Goal: Transaction & Acquisition: Book appointment/travel/reservation

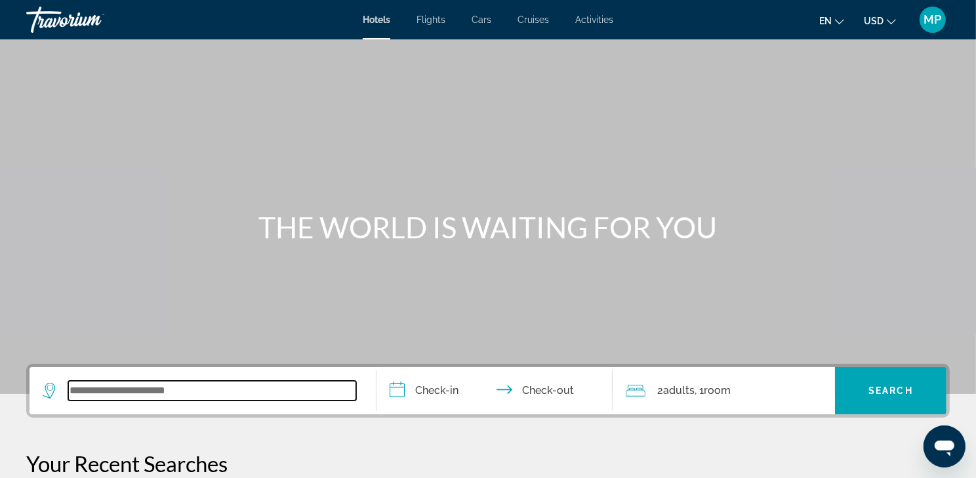
click at [78, 400] on input "Search widget" at bounding box center [212, 390] width 288 height 20
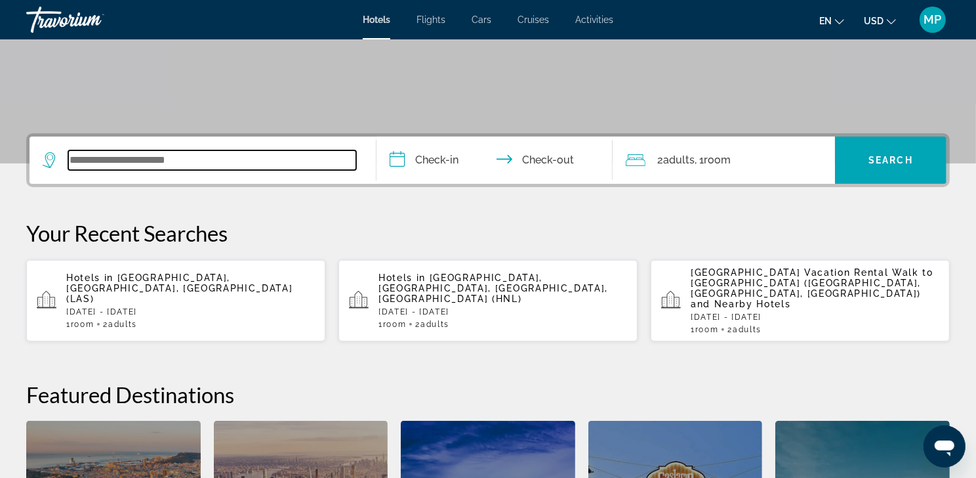
scroll to position [177, 0]
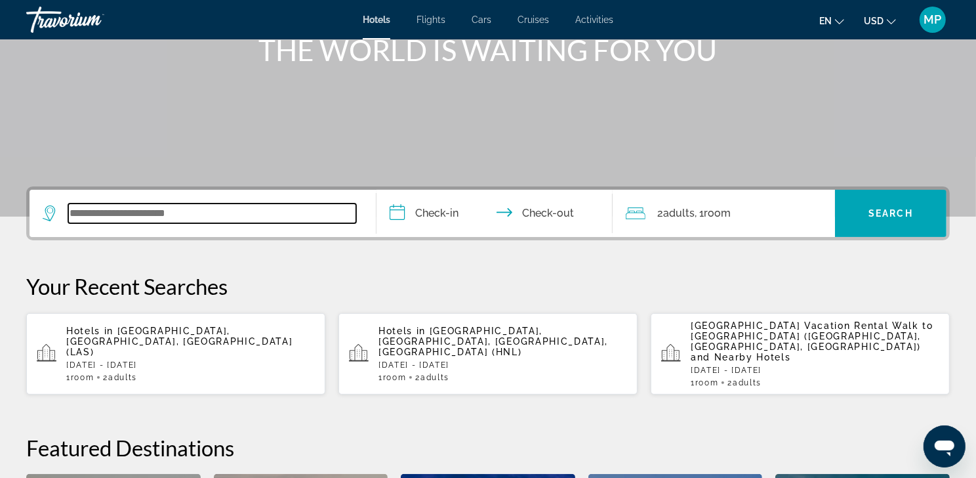
click at [91, 223] on input "Search widget" at bounding box center [212, 213] width 288 height 20
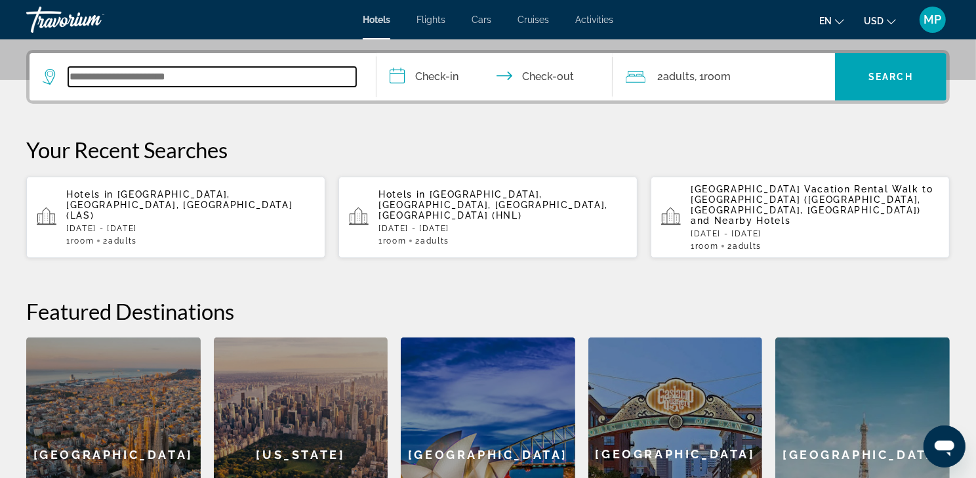
scroll to position [211, 0]
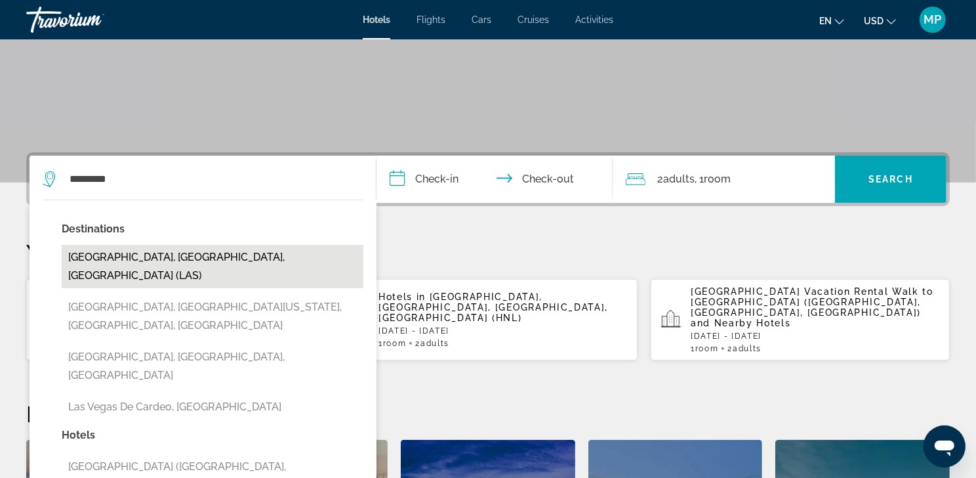
drag, startPoint x: 94, startPoint y: 226, endPoint x: 207, endPoint y: 287, distance: 127.7
click at [207, 287] on button "[GEOGRAPHIC_DATA], [GEOGRAPHIC_DATA], [GEOGRAPHIC_DATA] (LAS)" at bounding box center [213, 266] width 302 height 43
type input "**********"
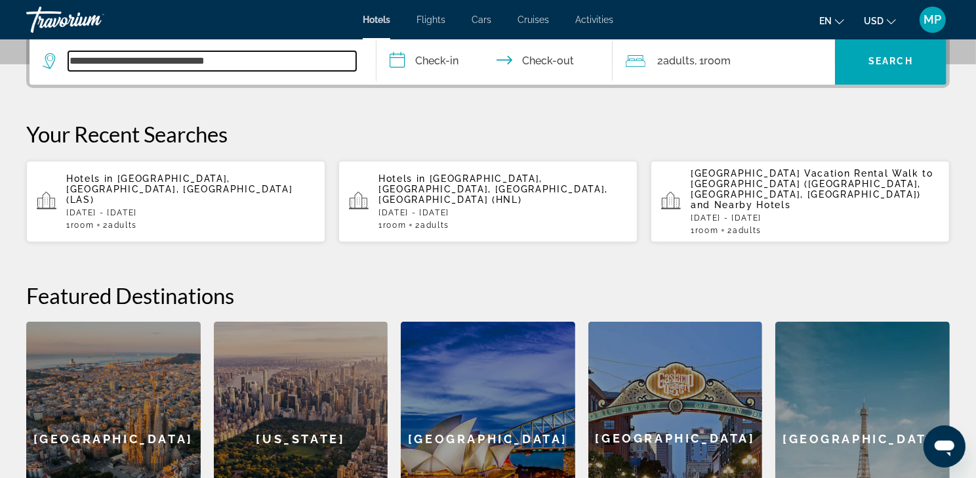
scroll to position [339, 0]
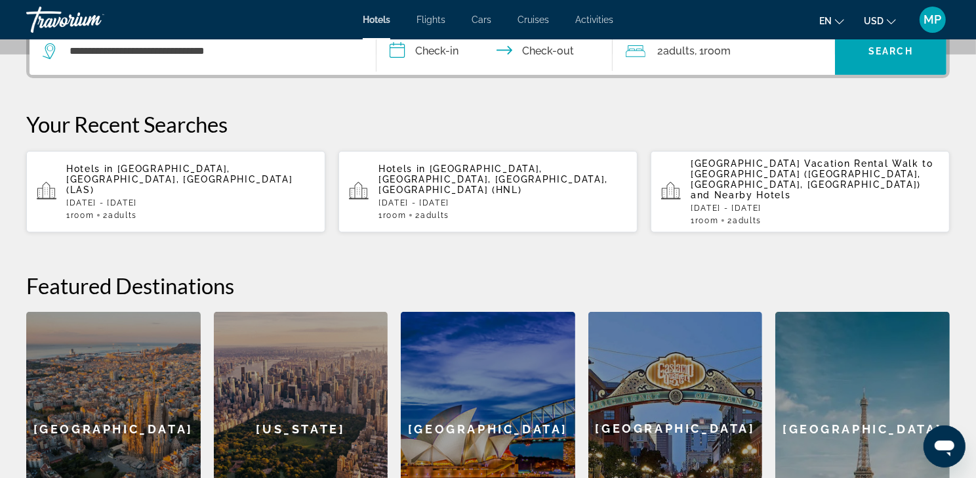
click at [444, 75] on input "**********" at bounding box center [497, 53] width 241 height 51
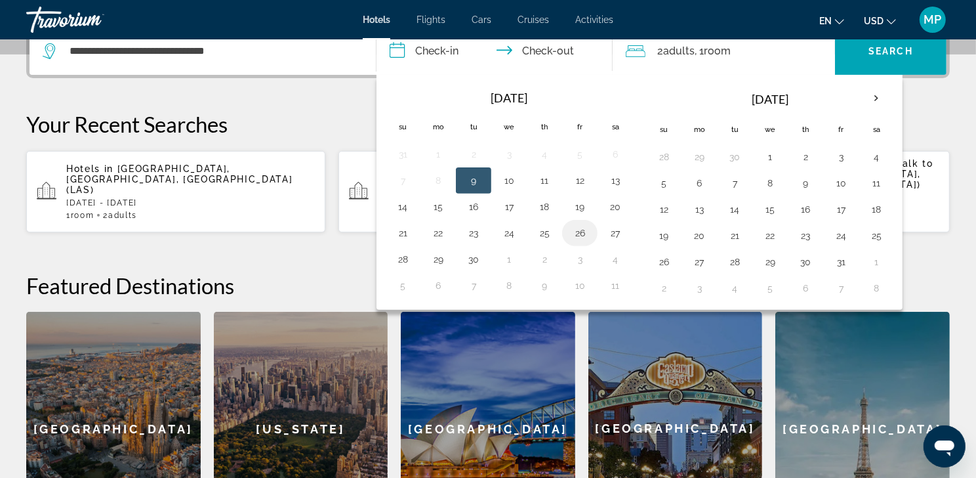
click at [589, 242] on button "26" at bounding box center [579, 233] width 21 height 18
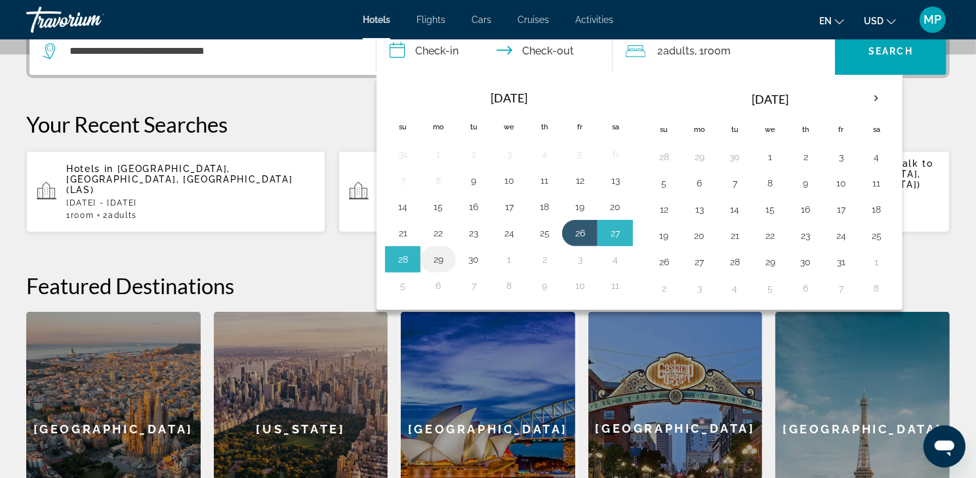
click at [443, 268] on button "29" at bounding box center [438, 259] width 21 height 18
type input "**********"
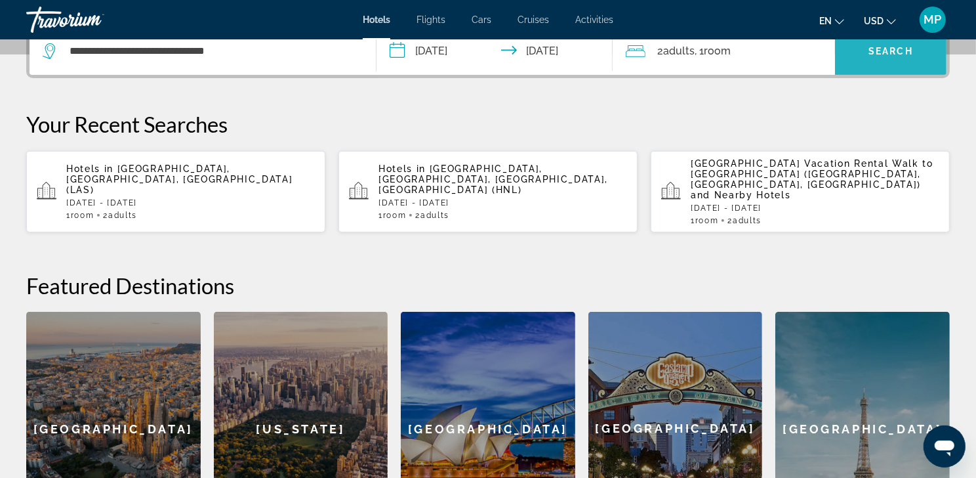
click at [919, 67] on span "Search widget" at bounding box center [891, 50] width 112 height 31
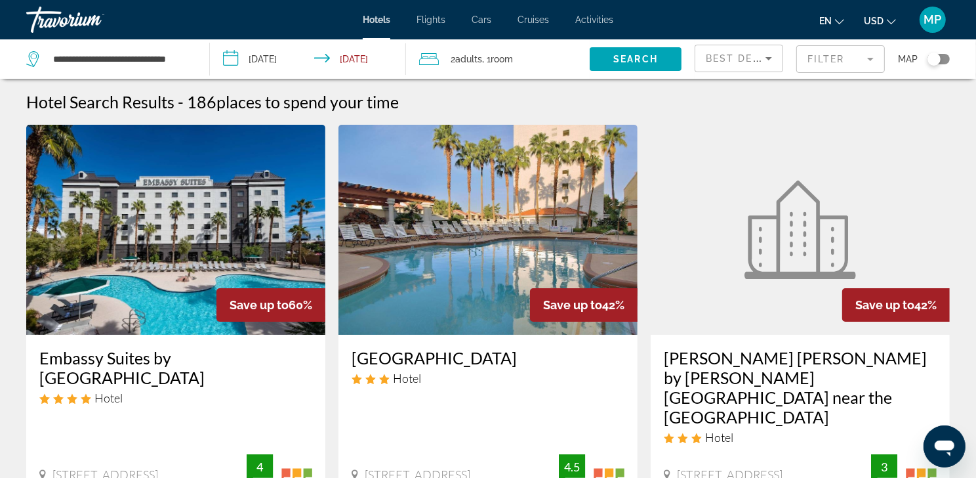
click at [267, 60] on input "**********" at bounding box center [311, 60] width 202 height 43
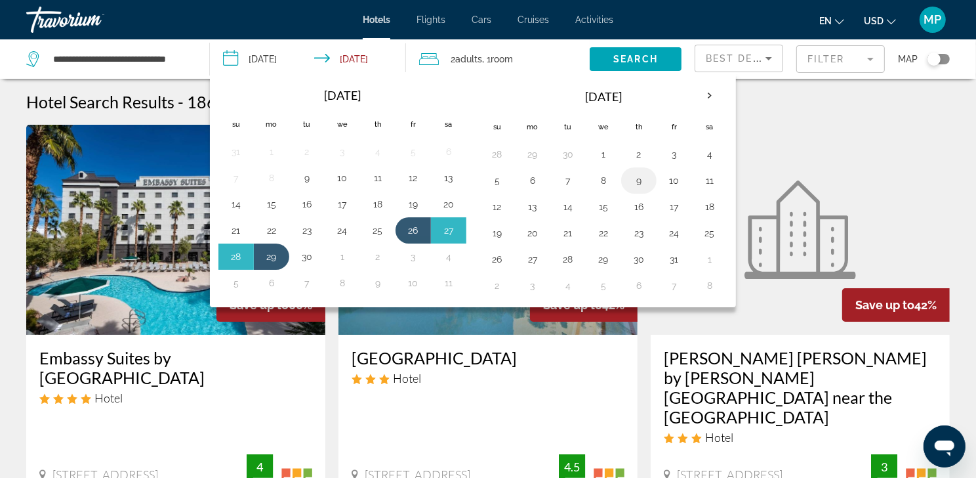
click at [649, 189] on button "9" at bounding box center [638, 180] width 21 height 18
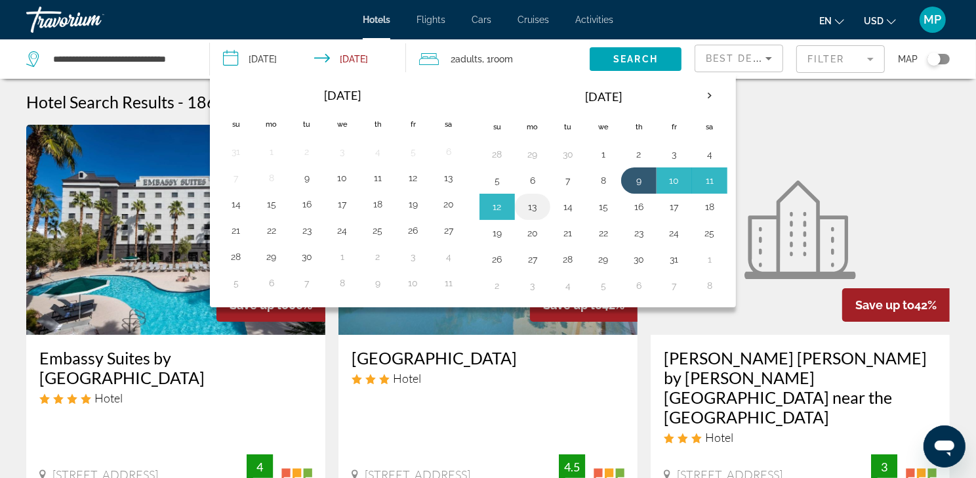
click at [536, 216] on button "13" at bounding box center [532, 206] width 21 height 18
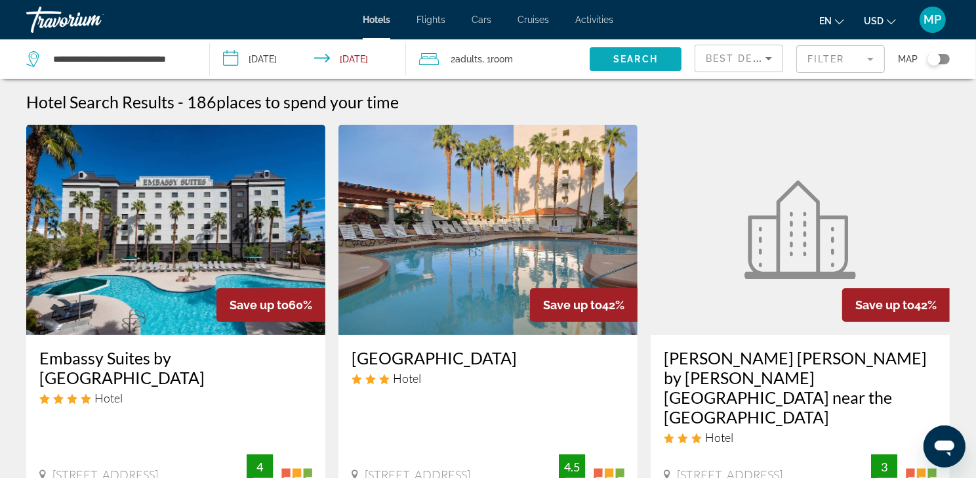
click at [640, 64] on span "Search" at bounding box center [635, 59] width 45 height 10
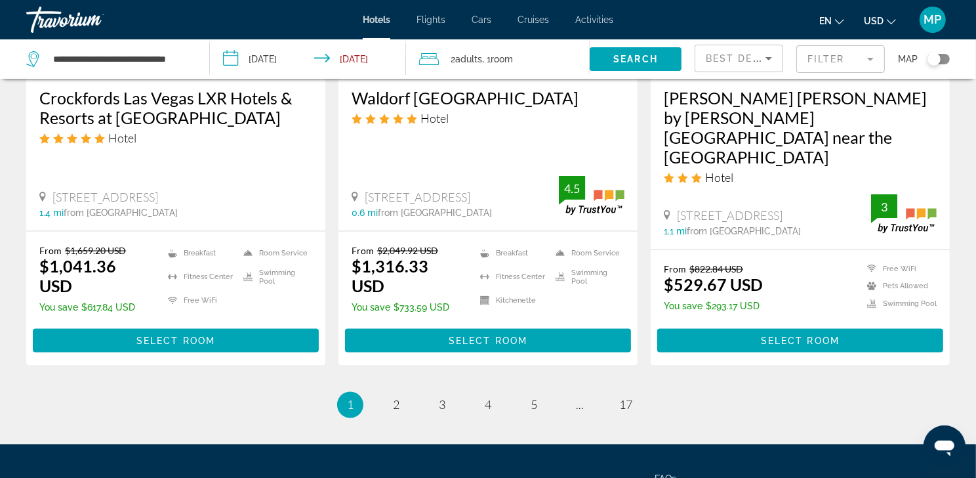
scroll to position [1912, 0]
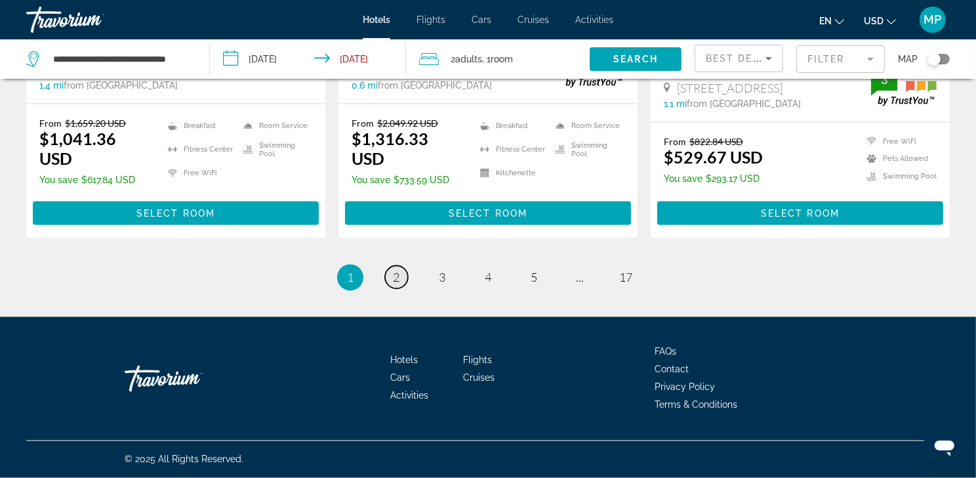
click at [393, 270] on span "2" at bounding box center [396, 277] width 7 height 14
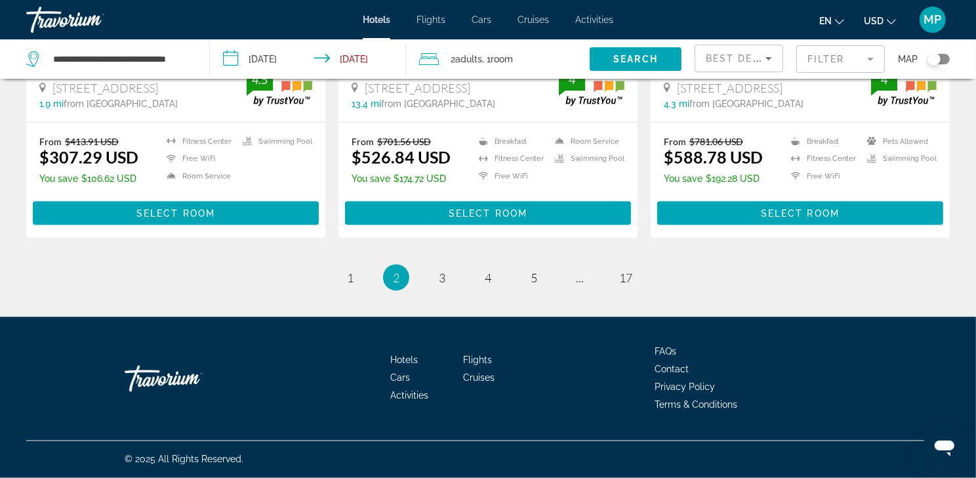
scroll to position [1875, 0]
click at [435, 267] on link "page 3" at bounding box center [442, 277] width 23 height 23
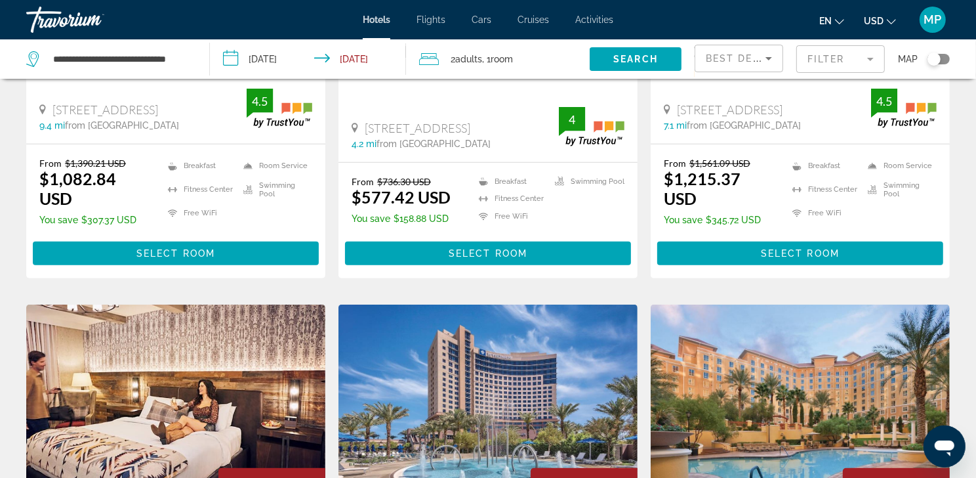
scroll to position [317, 0]
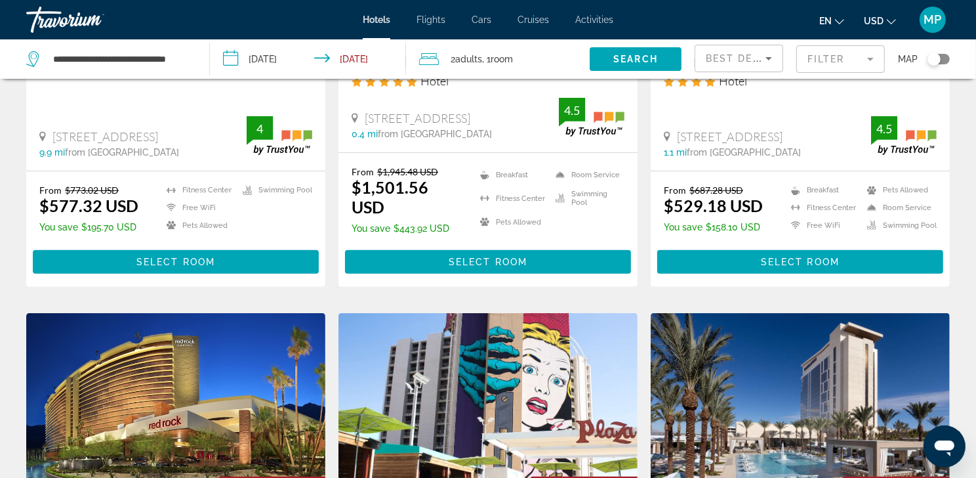
click at [261, 60] on input "**********" at bounding box center [311, 60] width 202 height 43
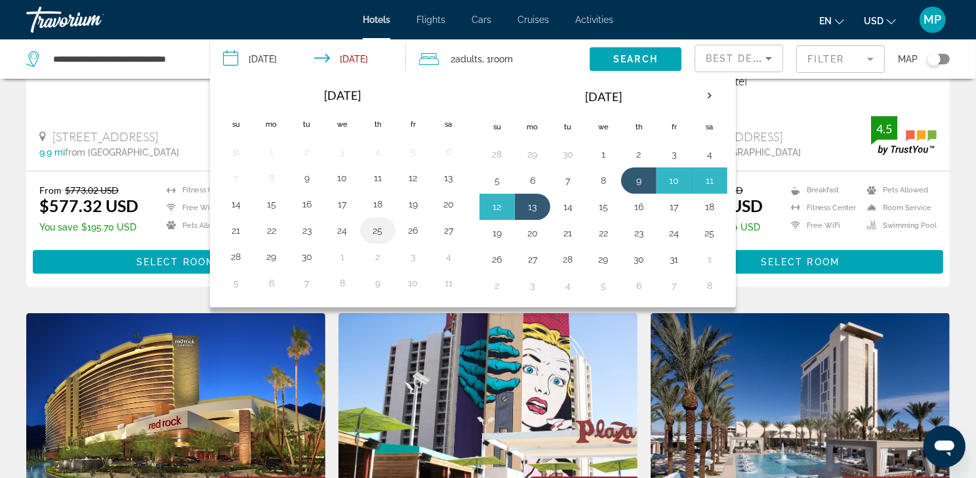
click at [387, 235] on button "25" at bounding box center [377, 230] width 21 height 18
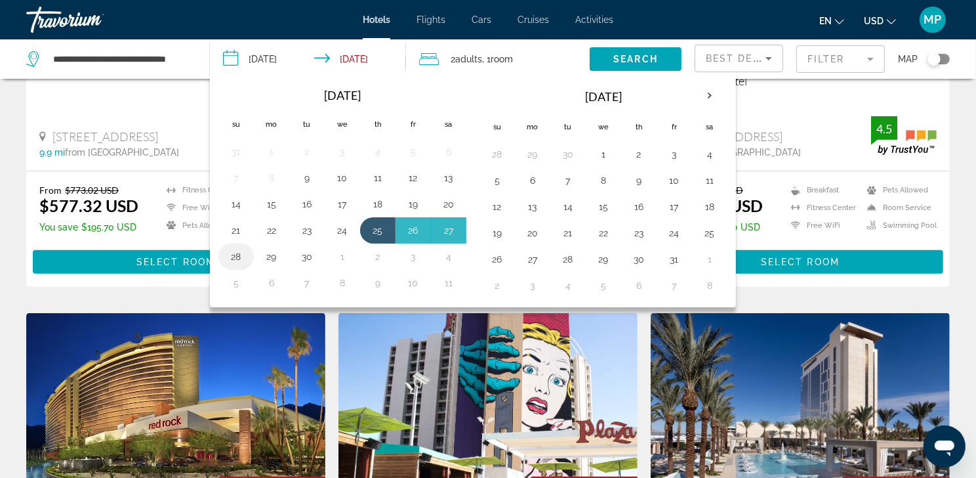
click at [234, 266] on button "28" at bounding box center [236, 256] width 21 height 18
type input "**********"
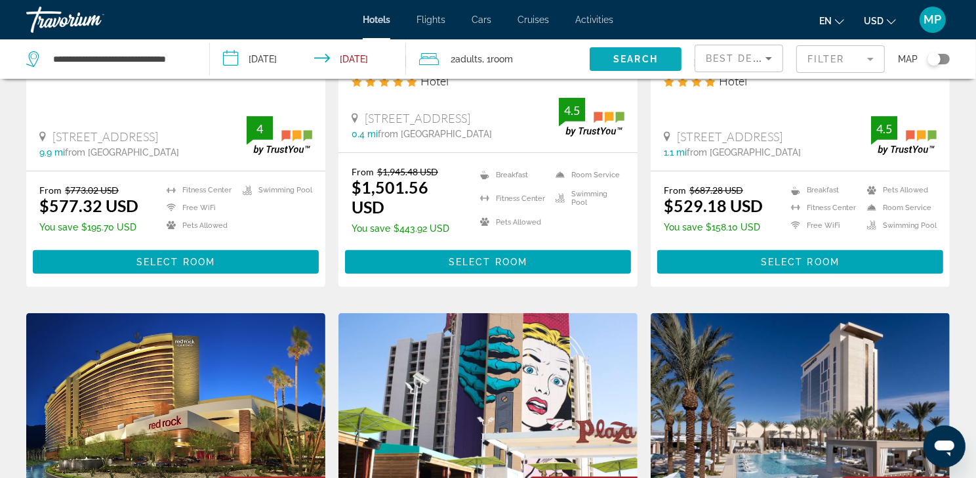
click at [635, 64] on span "Search" at bounding box center [635, 59] width 45 height 10
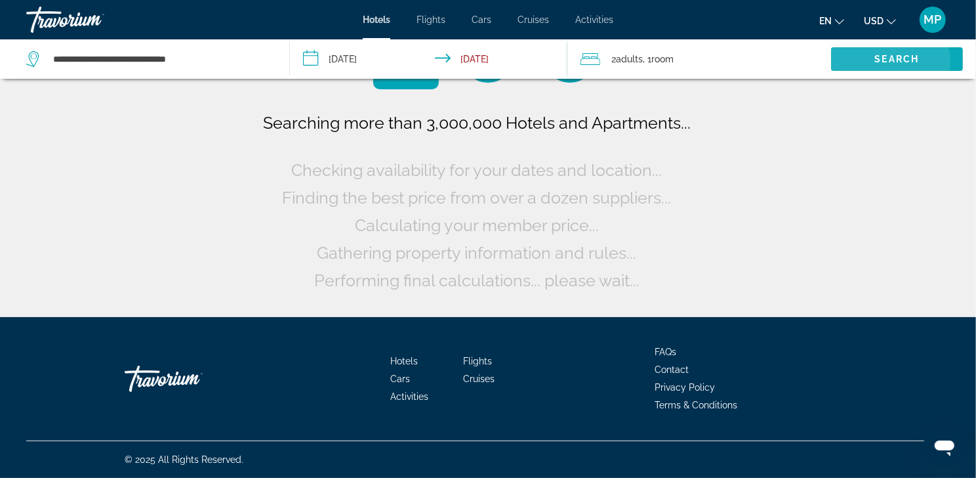
scroll to position [0, 0]
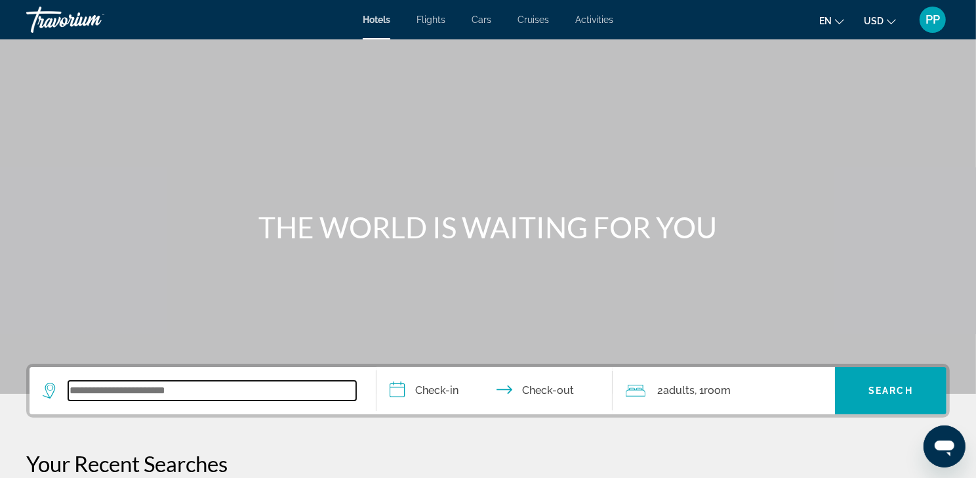
click at [88, 400] on input "Search widget" at bounding box center [212, 390] width 288 height 20
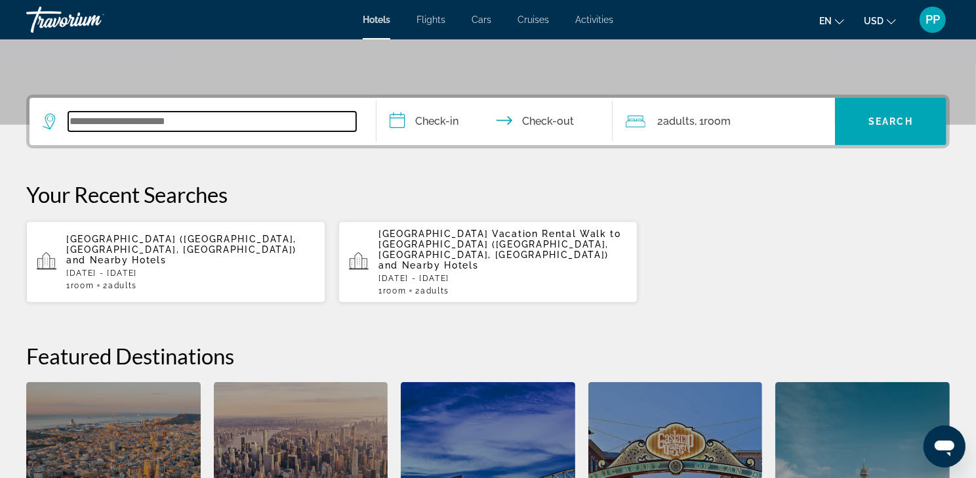
scroll to position [339, 0]
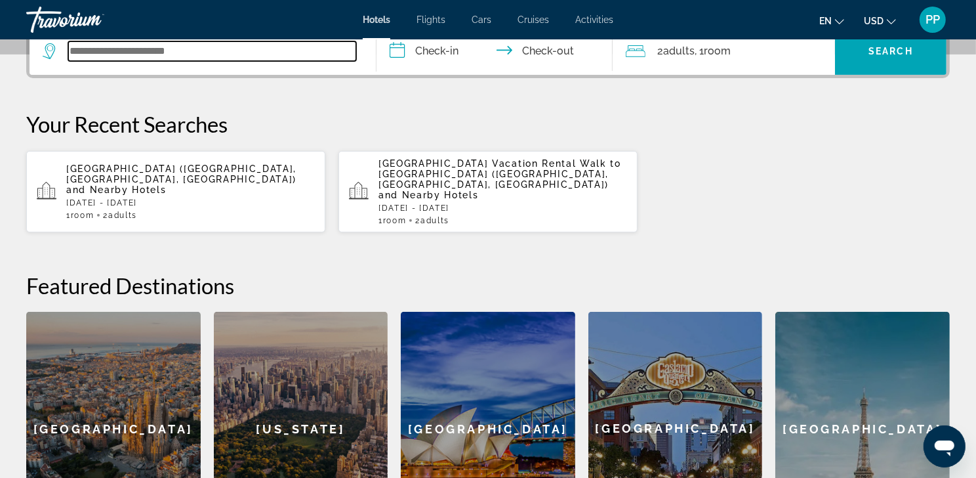
click at [108, 61] on input "Search widget" at bounding box center [212, 51] width 288 height 20
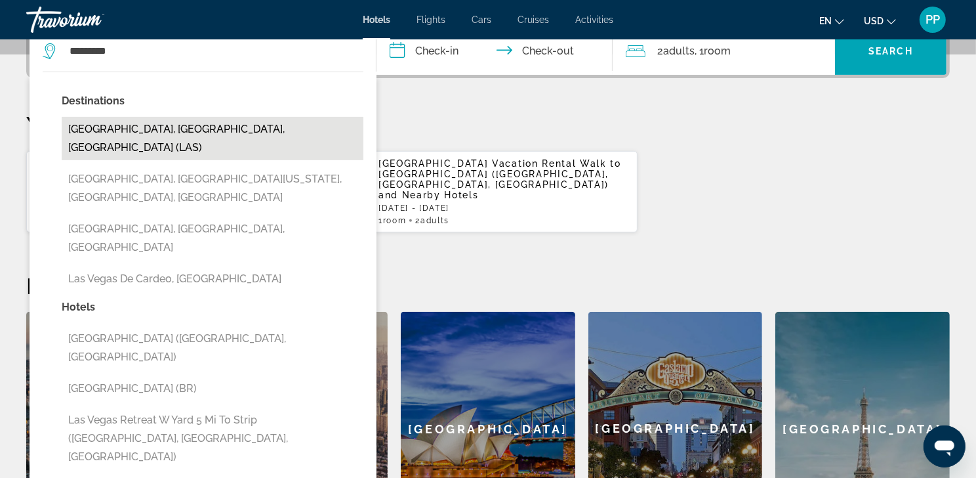
drag, startPoint x: 77, startPoint y: 98, endPoint x: 169, endPoint y: 154, distance: 107.4
click at [169, 154] on button "[GEOGRAPHIC_DATA], [GEOGRAPHIC_DATA], [GEOGRAPHIC_DATA] (LAS)" at bounding box center [213, 138] width 302 height 43
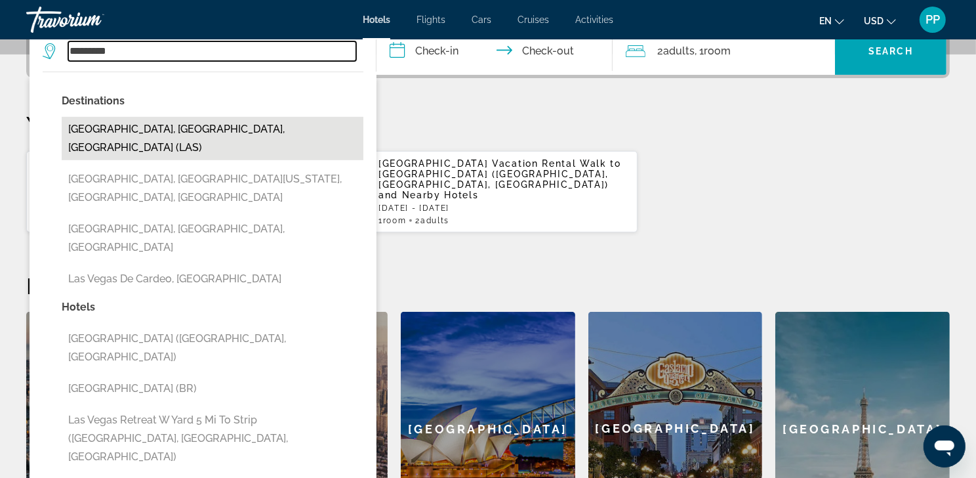
type input "**********"
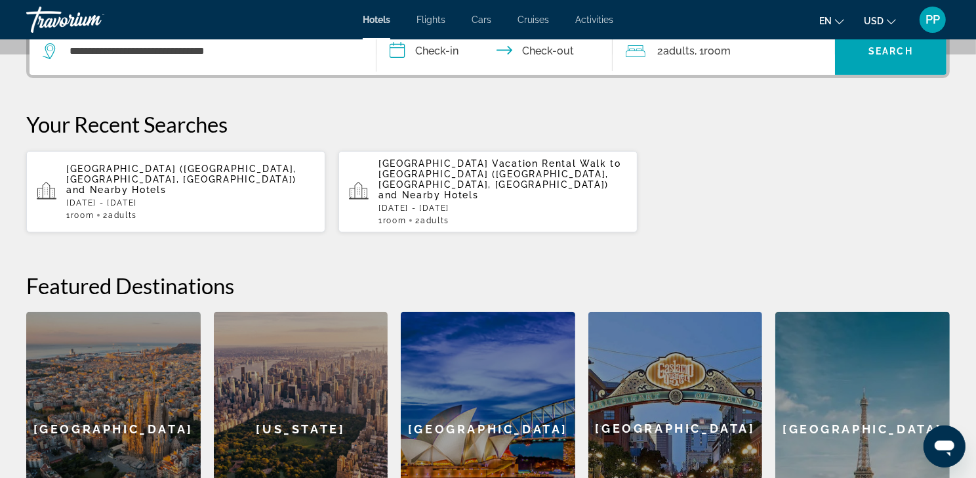
click at [447, 73] on input "**********" at bounding box center [497, 53] width 241 height 51
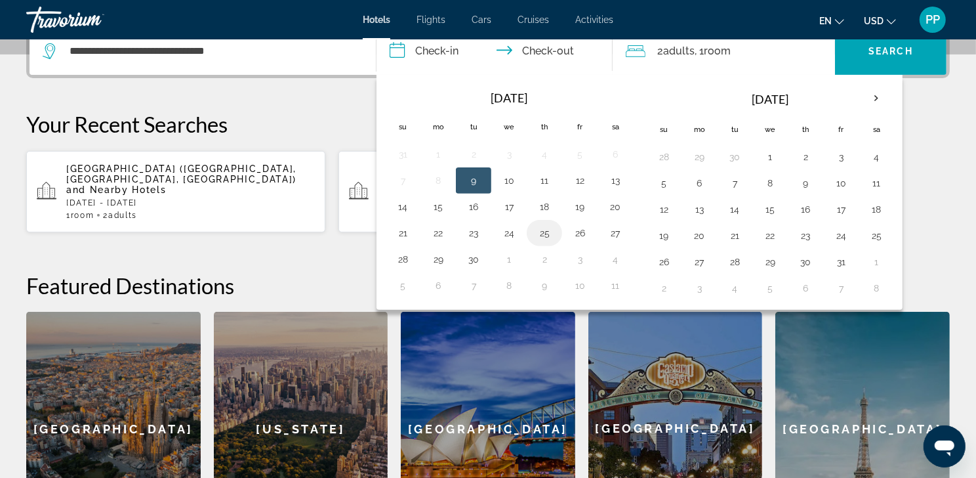
click at [543, 242] on button "25" at bounding box center [544, 233] width 21 height 18
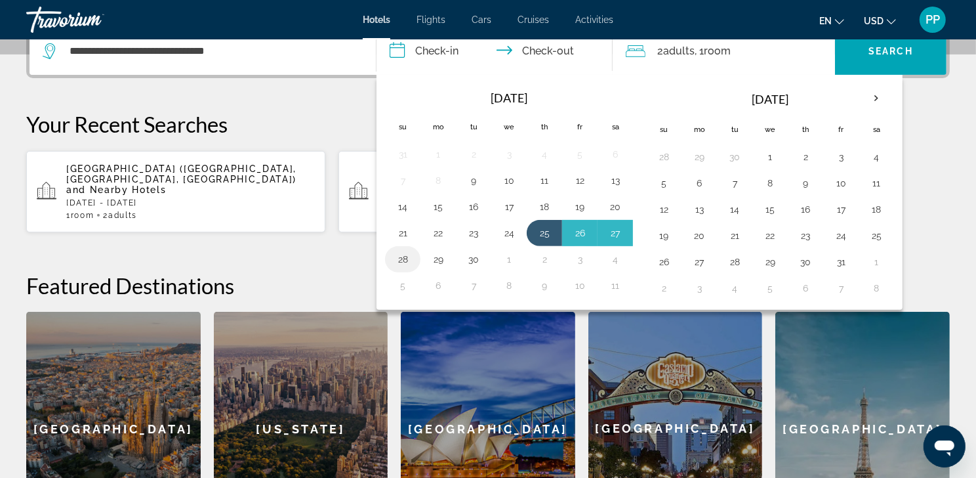
click at [411, 268] on button "28" at bounding box center [402, 259] width 21 height 18
type input "**********"
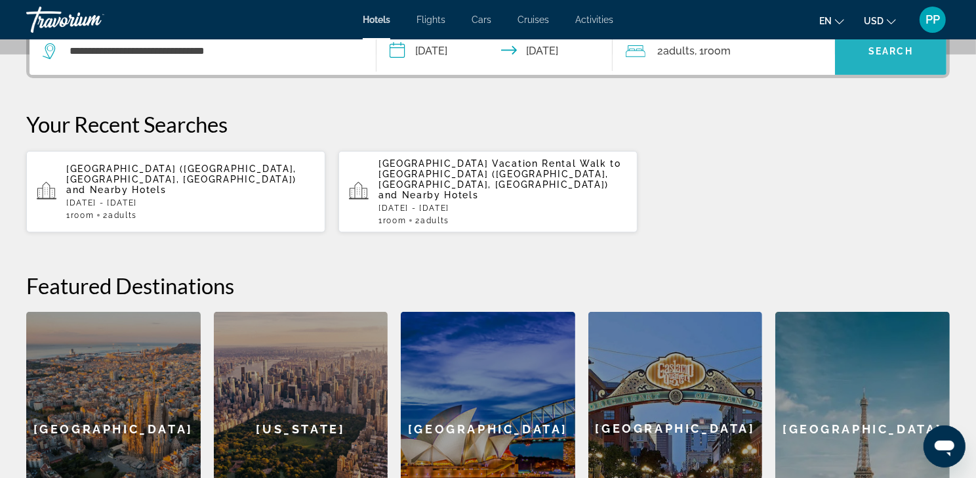
click at [889, 56] on span "Search" at bounding box center [890, 51] width 45 height 10
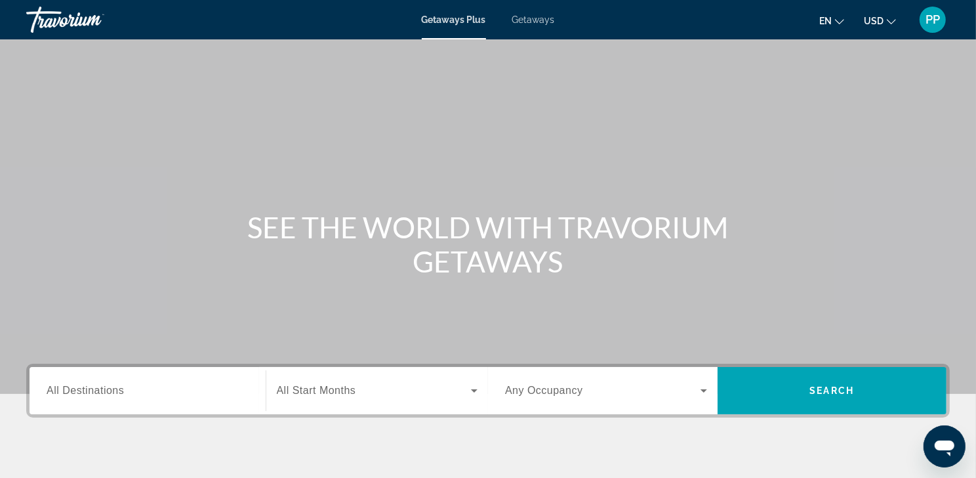
click at [524, 24] on span "Getaways" at bounding box center [533, 19] width 43 height 10
click at [94, 396] on span "All Destinations" at bounding box center [85, 389] width 77 height 11
click at [94, 399] on input "Destination All Destinations" at bounding box center [148, 391] width 202 height 16
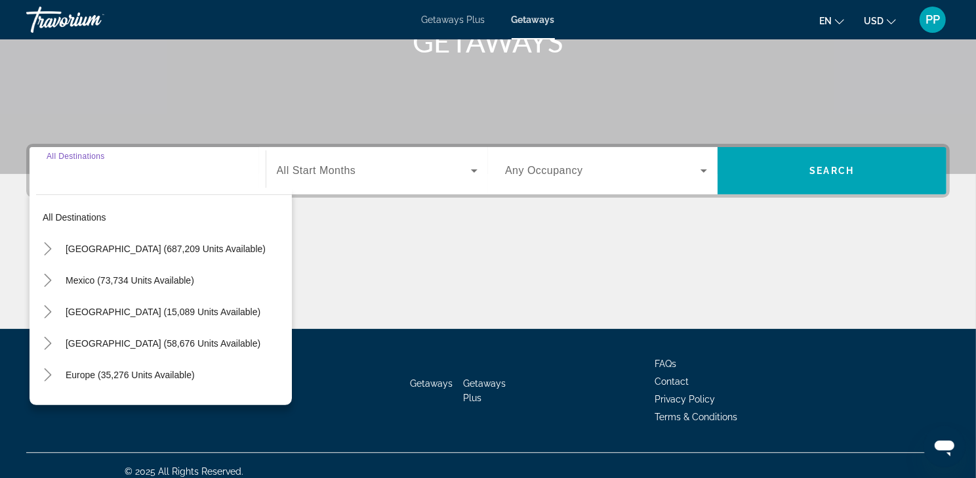
scroll to position [270, 0]
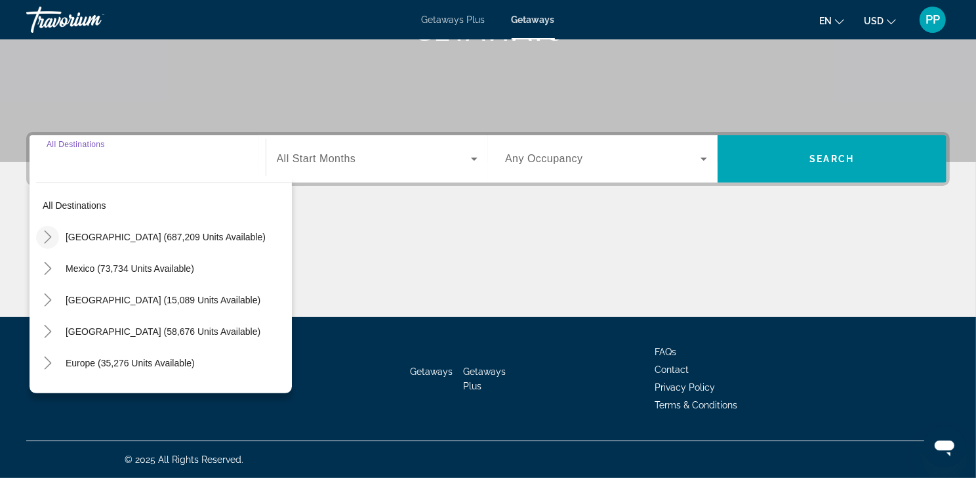
click at [49, 230] on icon "Toggle United States (687,209 units available)" at bounding box center [47, 236] width 13 height 13
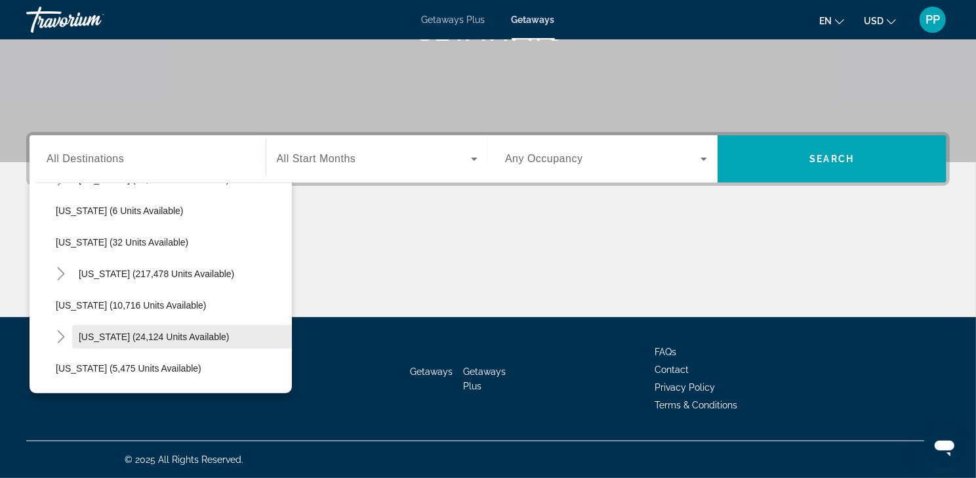
scroll to position [218, 0]
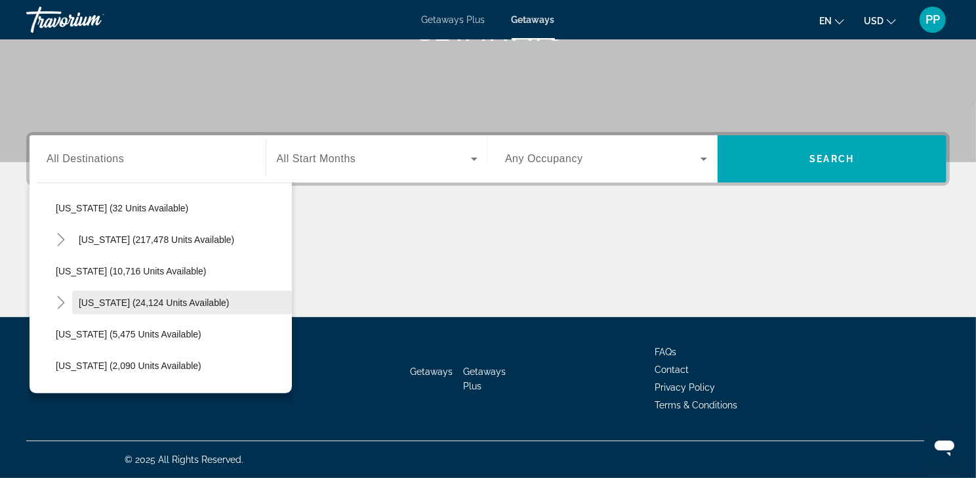
click at [142, 297] on span "Hawaii (24,124 units available)" at bounding box center [154, 302] width 151 height 10
type input "**********"
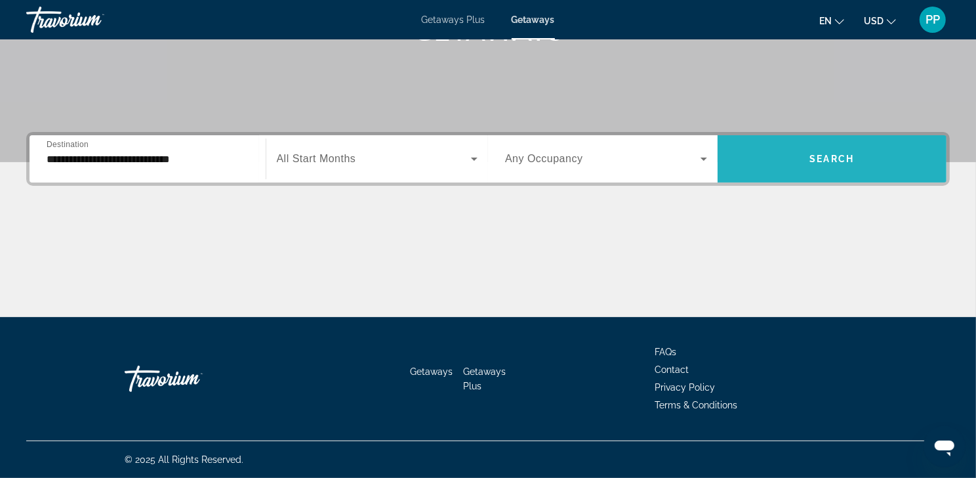
click at [863, 150] on span "Search widget" at bounding box center [833, 158] width 230 height 31
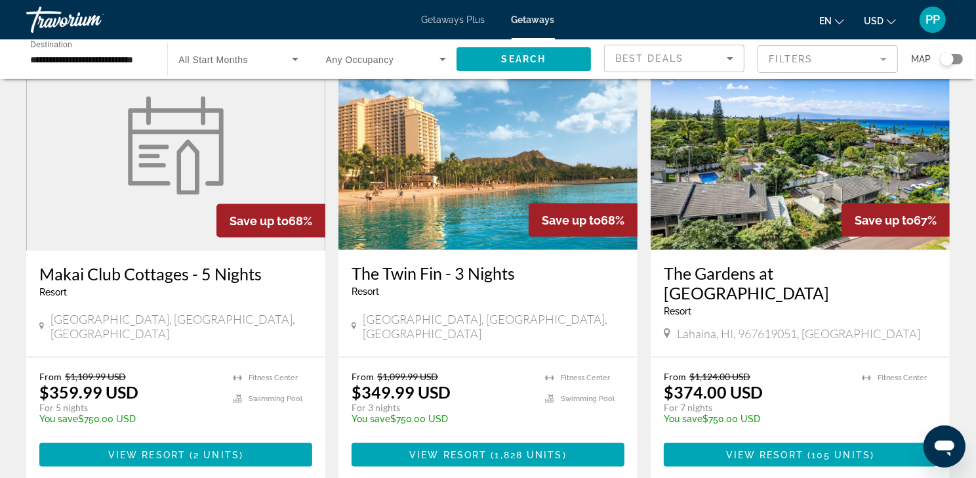
scroll to position [1711, 0]
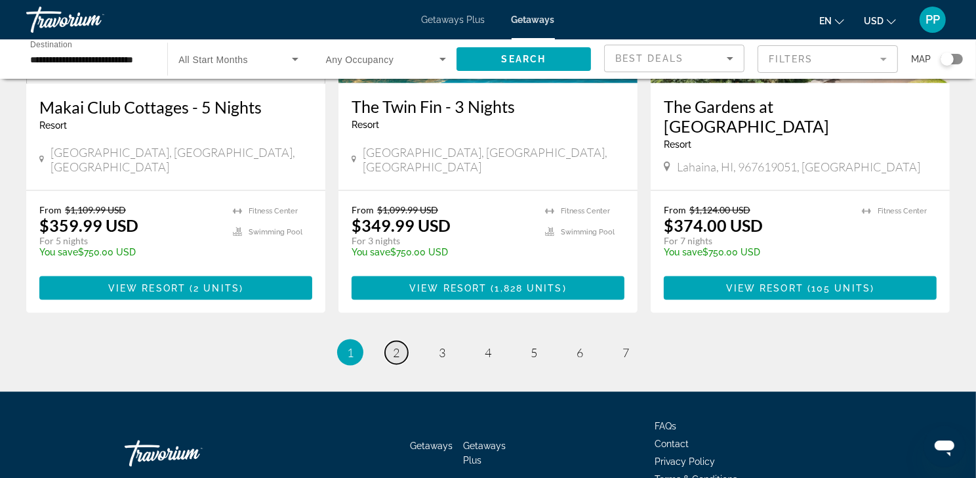
click at [385, 364] on link "page 2" at bounding box center [396, 352] width 23 height 23
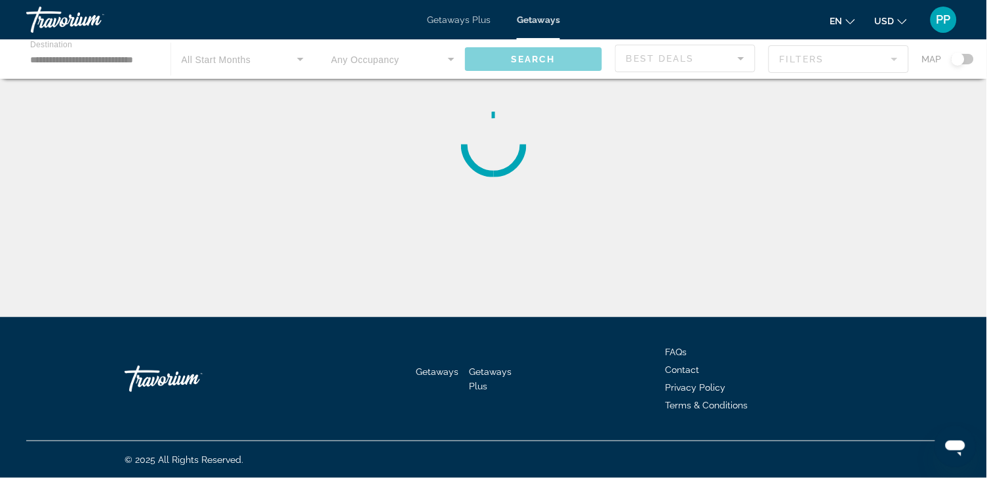
click at [474, 14] on div "Getaways Plus Getaways en English Español Français Italiano Português русский U…" at bounding box center [493, 20] width 987 height 34
click at [474, 18] on span "Getaways Plus" at bounding box center [459, 19] width 64 height 10
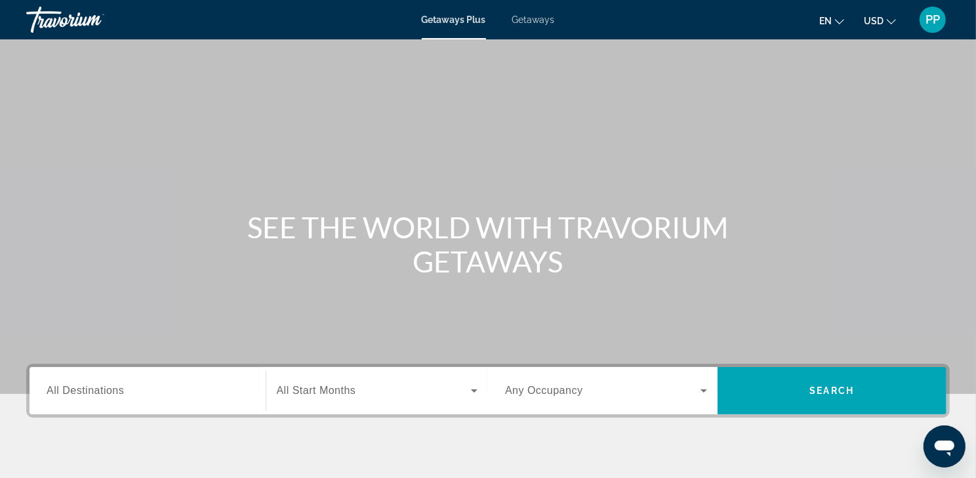
click at [86, 396] on span "All Destinations" at bounding box center [85, 389] width 77 height 11
click at [86, 399] on input "Destination All Destinations" at bounding box center [148, 391] width 202 height 16
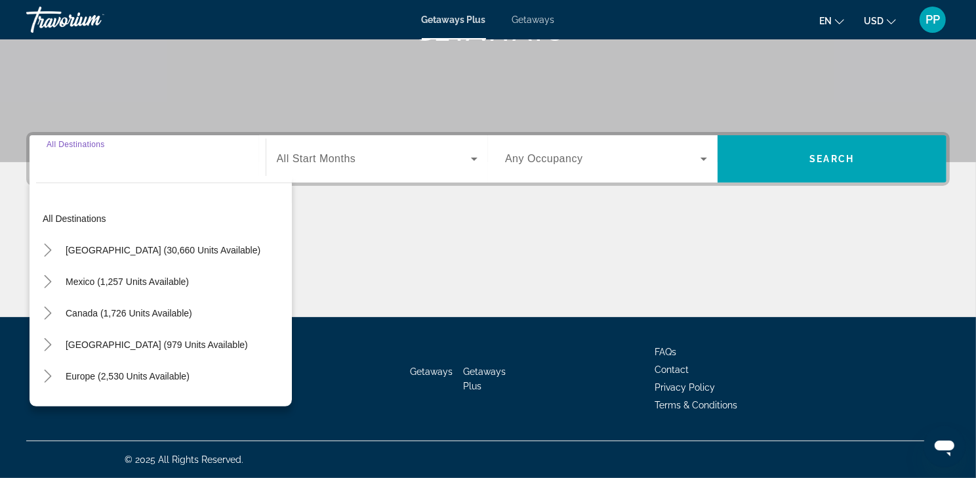
scroll to position [270, 0]
click at [47, 243] on icon "Toggle United States (30,660 units available)" at bounding box center [47, 249] width 13 height 13
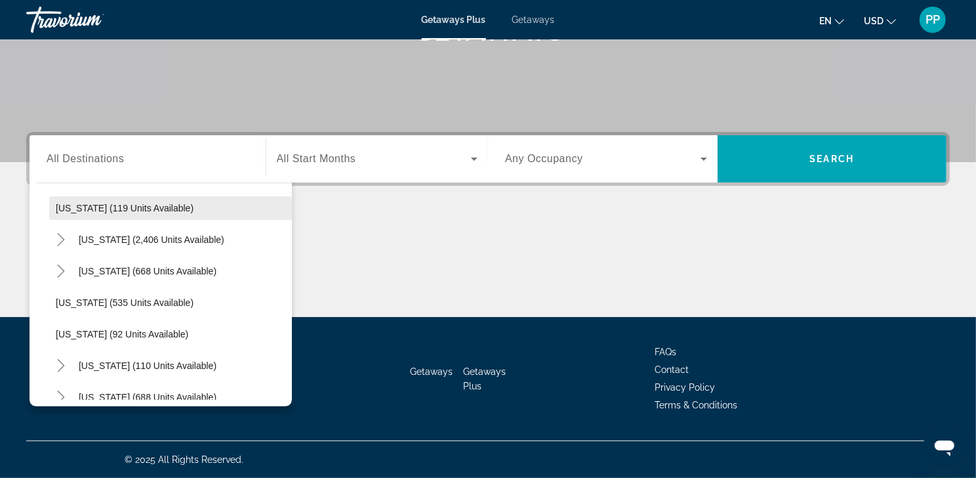
scroll to position [755, 0]
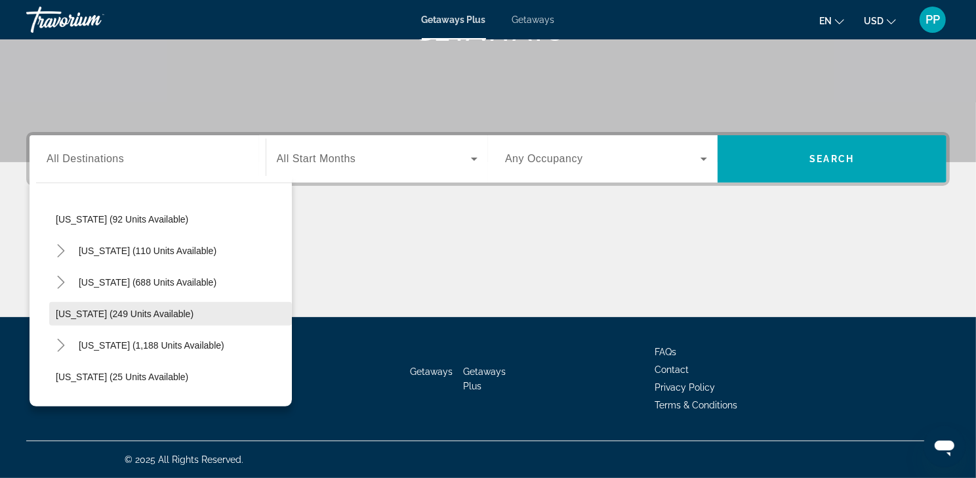
click at [81, 308] on span "Oregon (249 units available)" at bounding box center [125, 313] width 138 height 10
type input "**********"
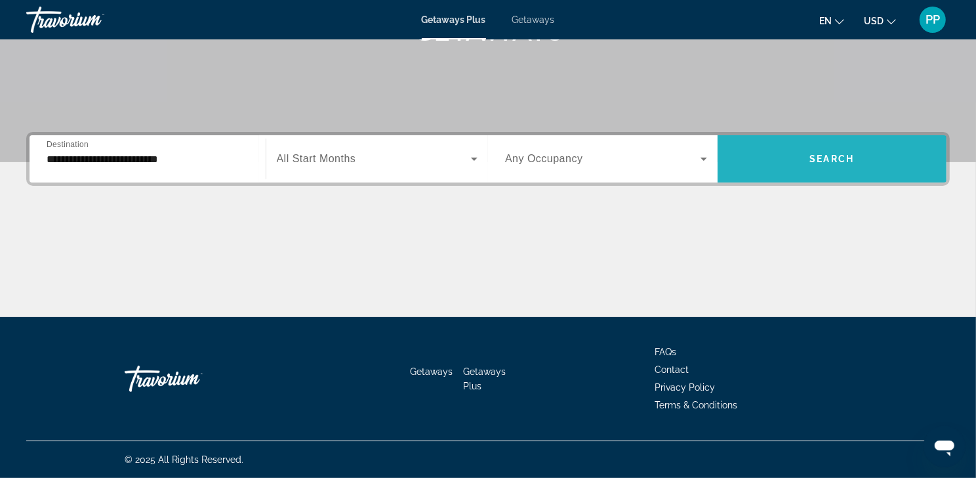
click at [806, 143] on span "Search widget" at bounding box center [833, 158] width 230 height 31
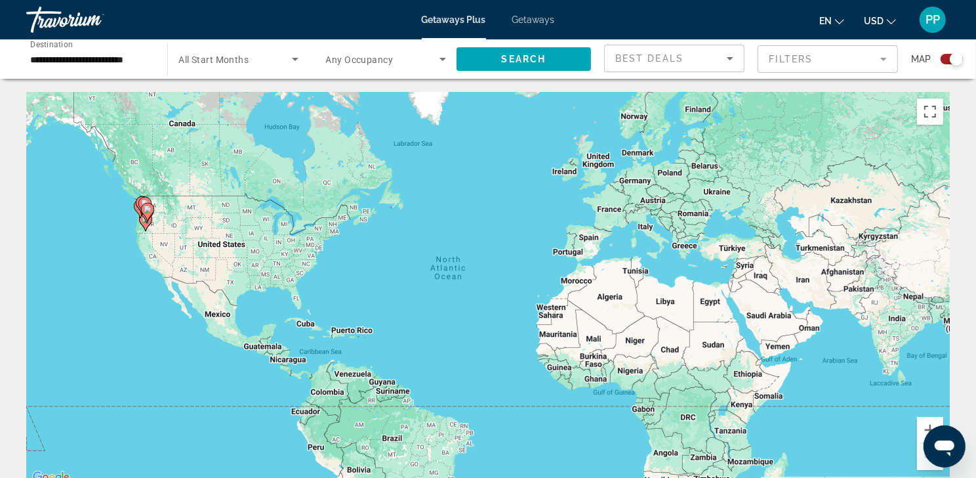
click at [123, 62] on input "**********" at bounding box center [90, 60] width 120 height 16
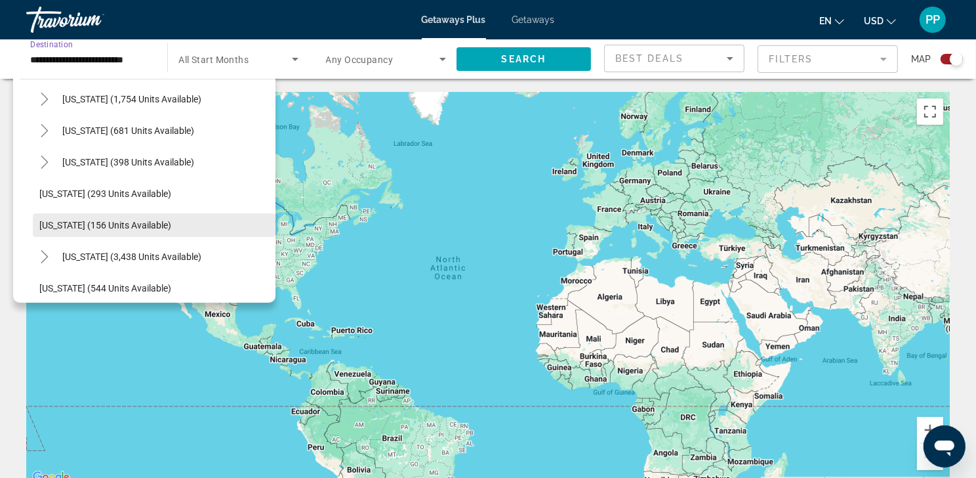
scroll to position [964, 0]
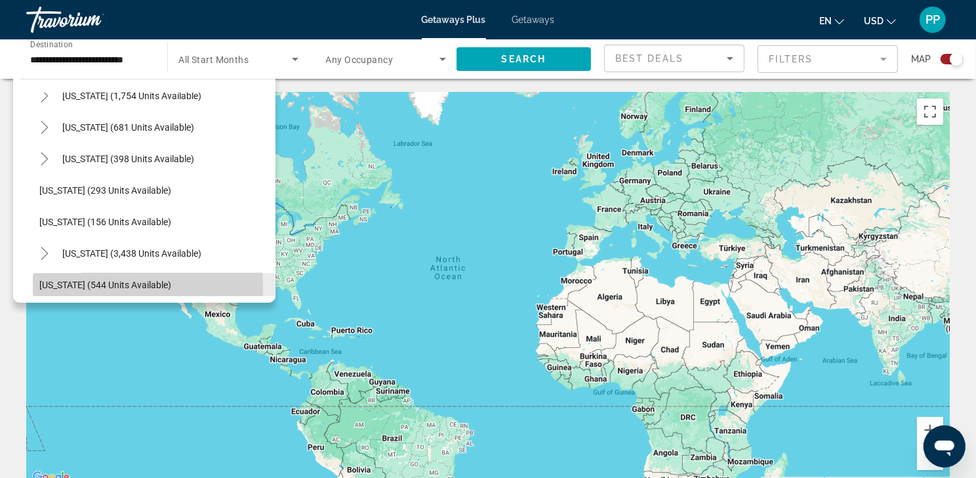
click at [91, 290] on span "Washington (544 units available)" at bounding box center [105, 284] width 132 height 10
type input "**********"
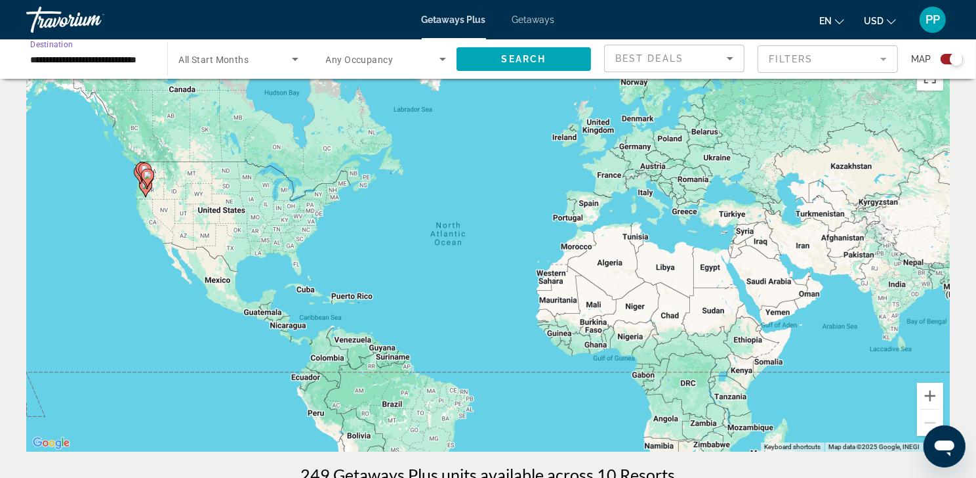
scroll to position [0, 0]
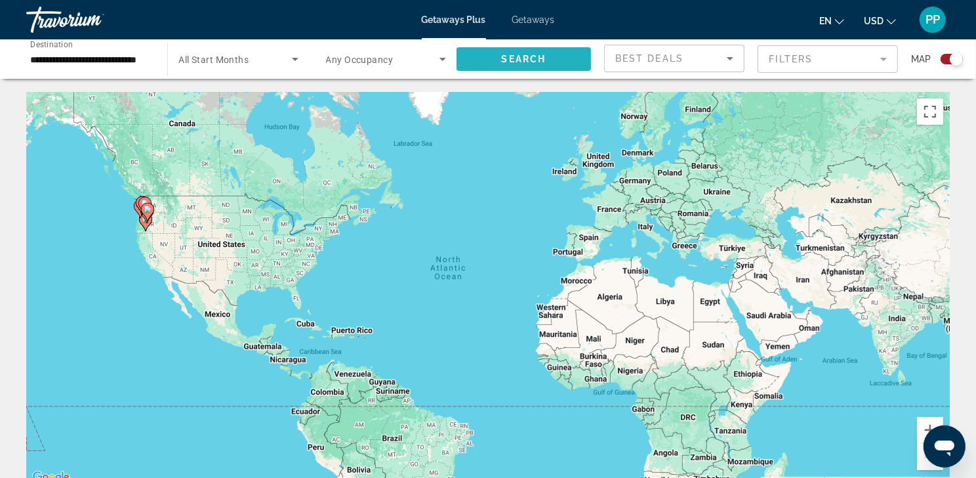
click at [521, 64] on span "Search" at bounding box center [524, 59] width 45 height 10
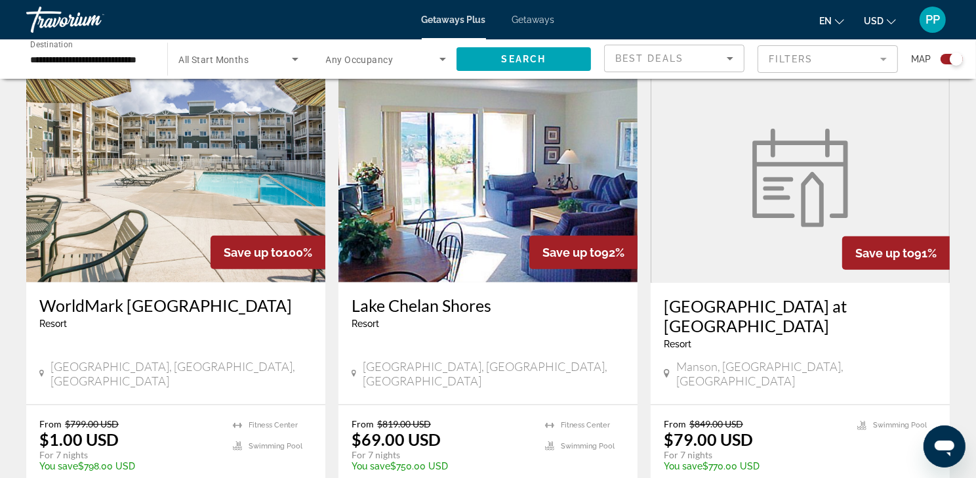
scroll to position [519, 0]
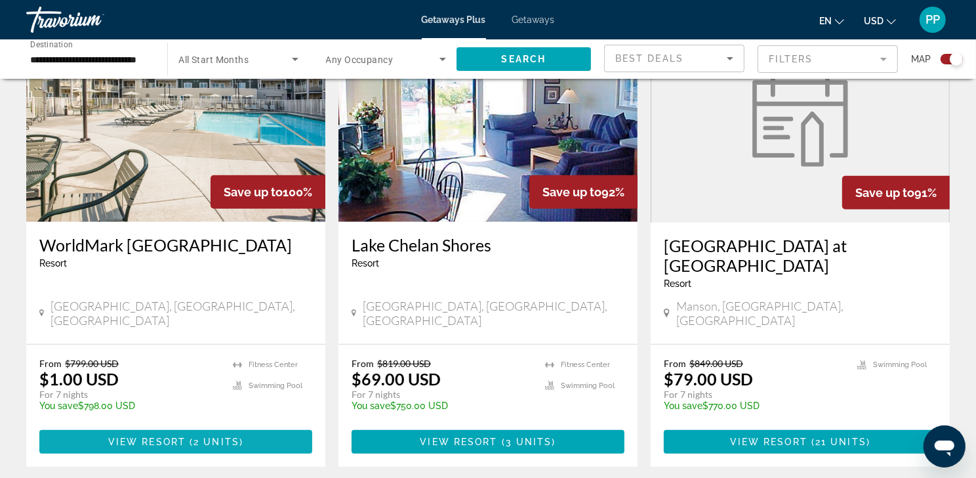
click at [188, 436] on span "Main content" at bounding box center [188, 441] width 4 height 10
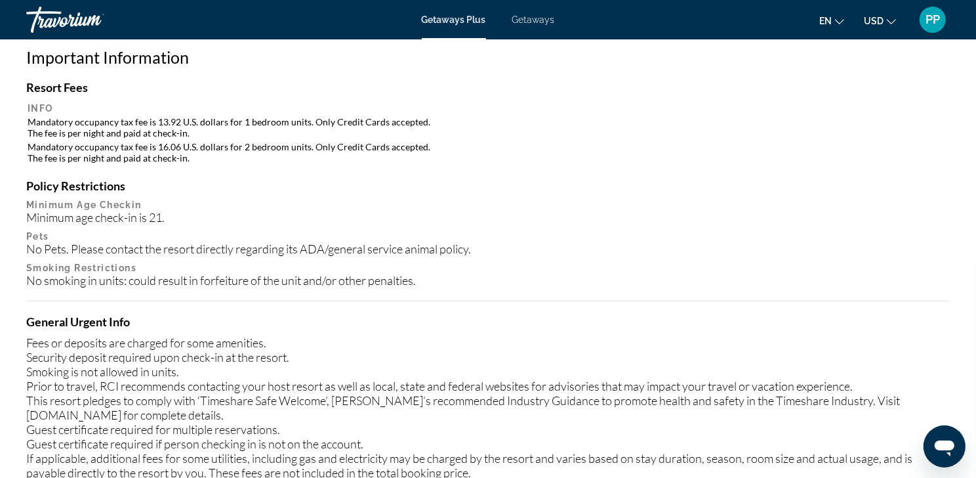
scroll to position [914, 0]
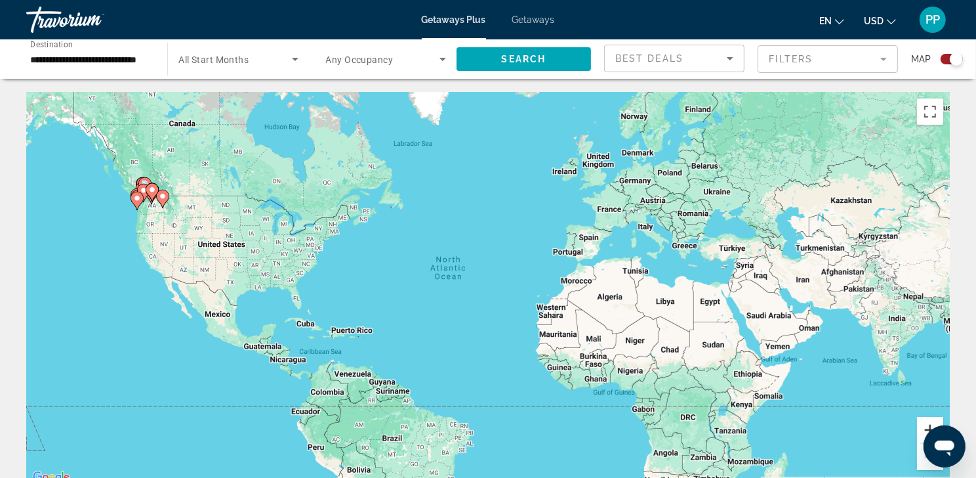
click at [924, 431] on button "Zoom in" at bounding box center [930, 430] width 26 height 26
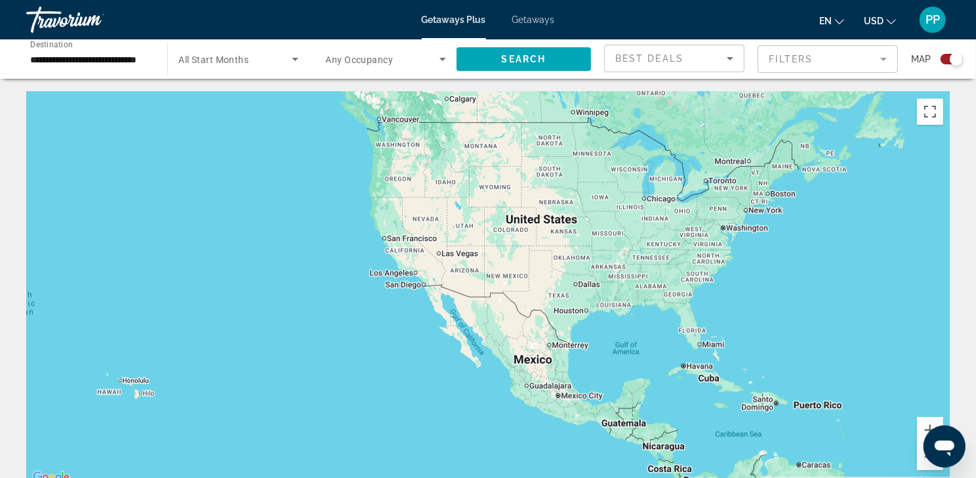
drag, startPoint x: 161, startPoint y: 243, endPoint x: 792, endPoint y: 259, distance: 631.2
click at [792, 259] on div "Main content" at bounding box center [488, 289] width 924 height 394
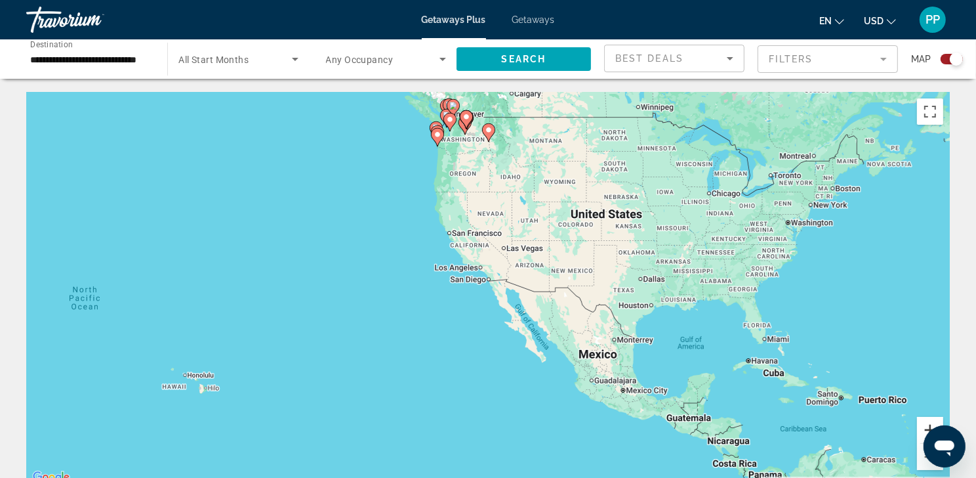
click at [918, 432] on button "Zoom in" at bounding box center [930, 430] width 26 height 26
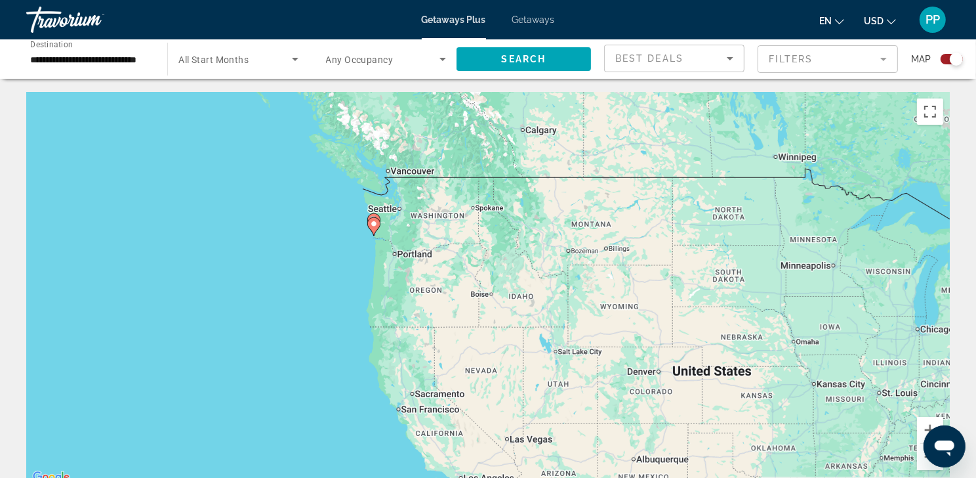
drag, startPoint x: 544, startPoint y: 211, endPoint x: 532, endPoint y: 394, distance: 183.4
click at [532, 394] on div "To activate drag with keyboard, press Alt + Enter. Once in keyboard drag state,…" at bounding box center [488, 289] width 924 height 394
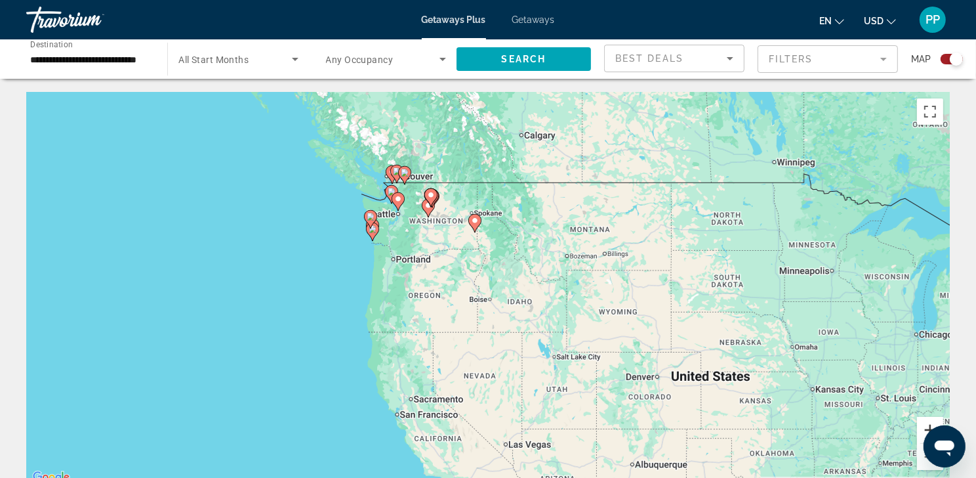
click at [917, 429] on button "Zoom in" at bounding box center [930, 430] width 26 height 26
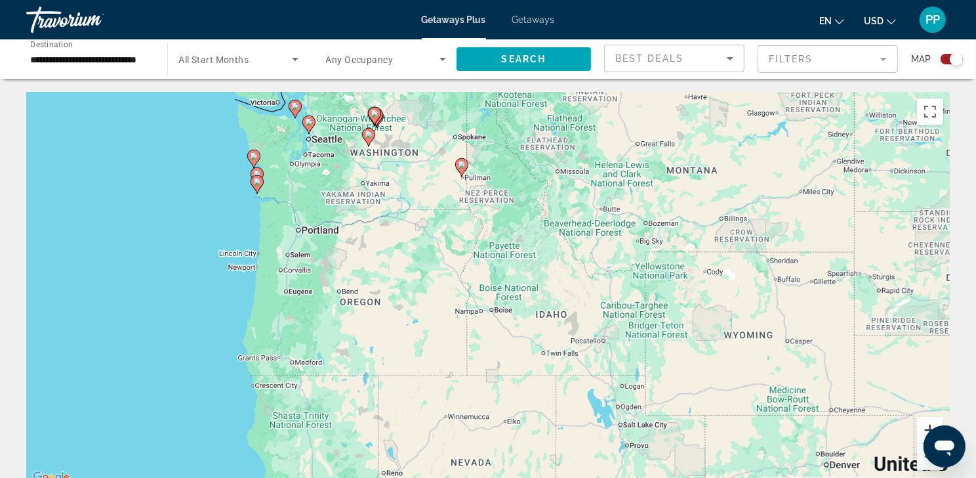
click at [917, 429] on button "Zoom in" at bounding box center [930, 430] width 26 height 26
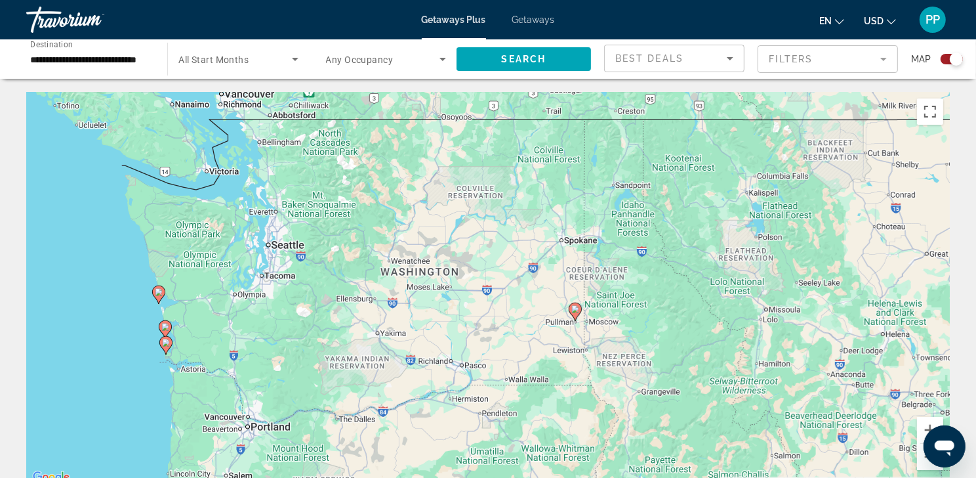
drag, startPoint x: 474, startPoint y: 159, endPoint x: 696, endPoint y: 423, distance: 344.5
click at [696, 424] on div "To activate drag with keyboard, press Alt + Enter. Once in keyboard drag state,…" at bounding box center [488, 289] width 924 height 394
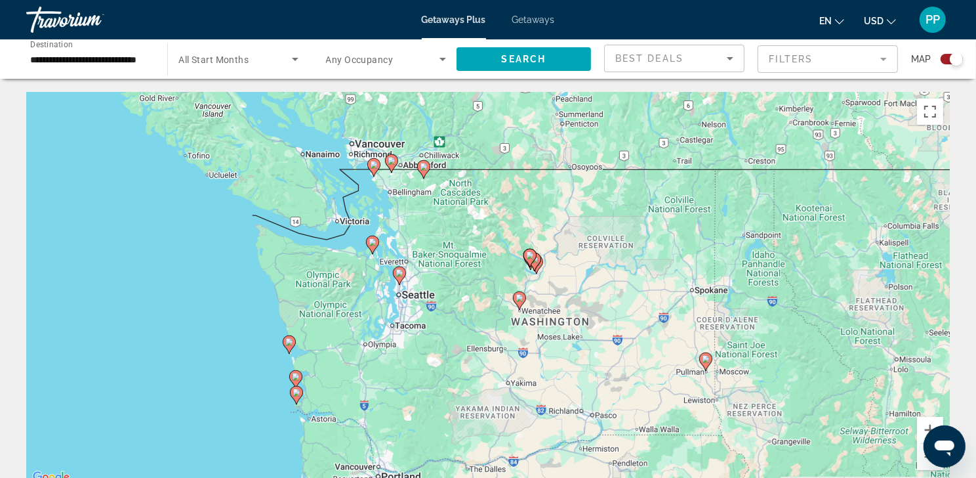
click at [296, 380] on image "Main content" at bounding box center [296, 377] width 8 height 8
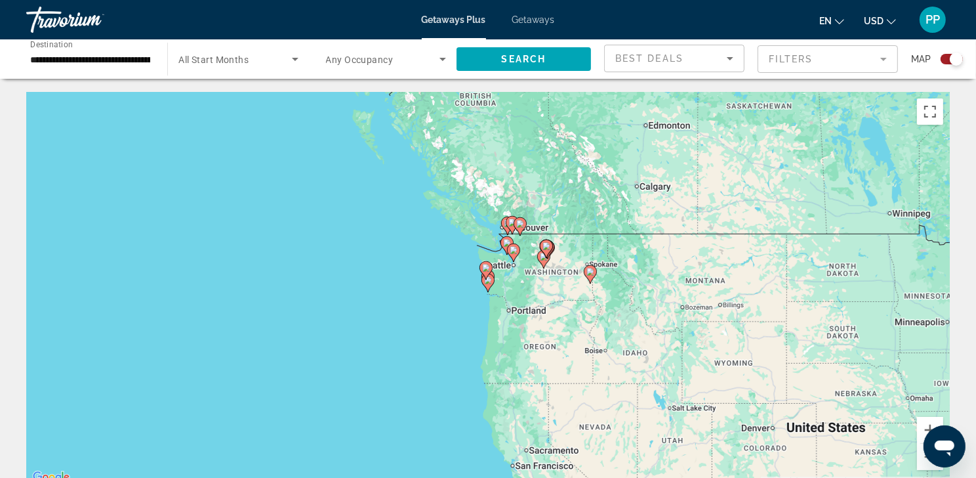
click at [487, 289] on icon "Main content" at bounding box center [488, 282] width 12 height 17
type input "**********"
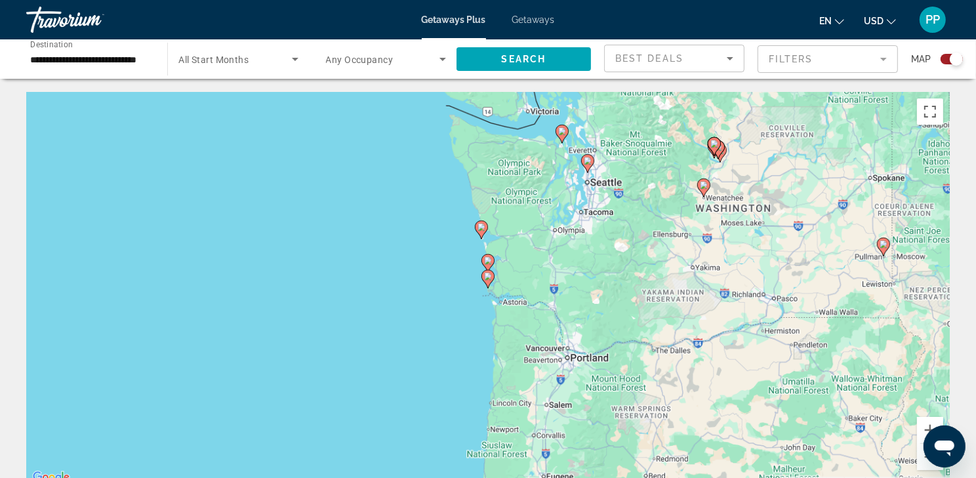
click at [487, 289] on gmp-advanced-marker "Main content" at bounding box center [487, 279] width 13 height 20
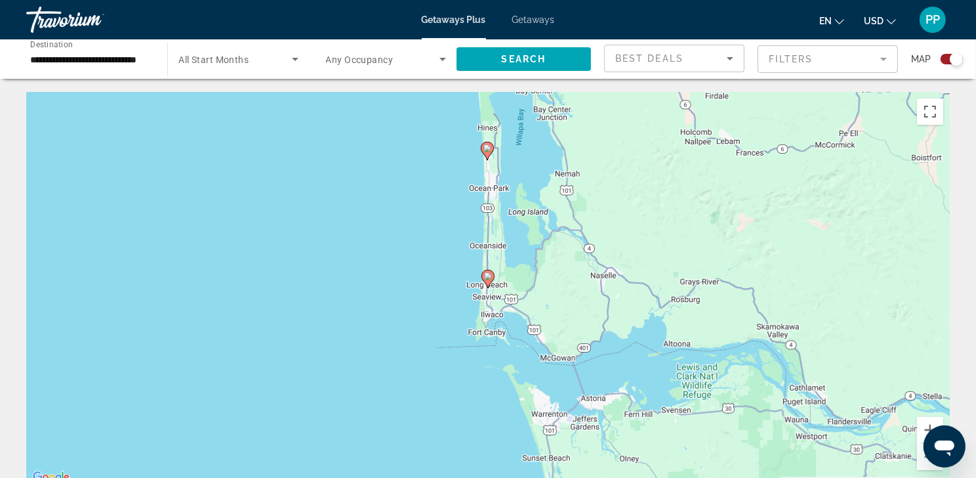
click at [486, 285] on icon "Main content" at bounding box center [488, 278] width 12 height 17
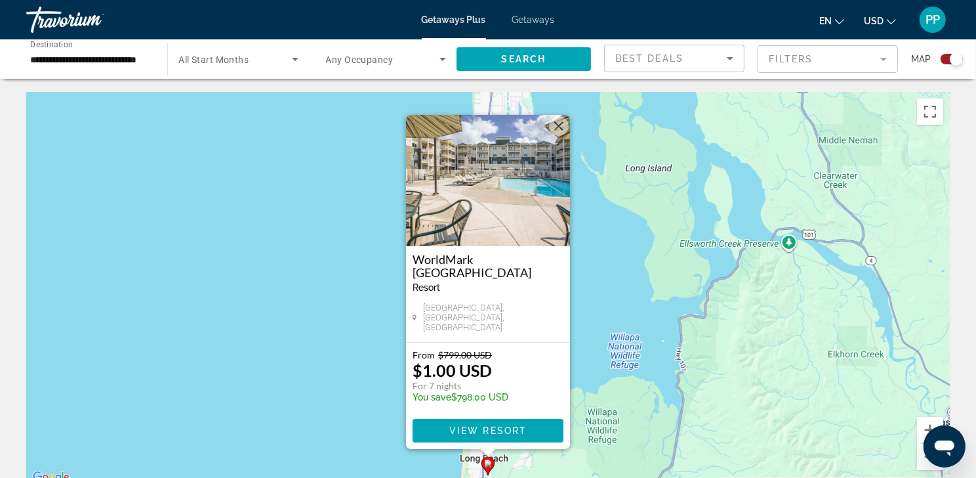
click at [359, 290] on div "To activate drag with keyboard, press Alt + Enter. Once in keyboard drag state,…" at bounding box center [488, 289] width 924 height 394
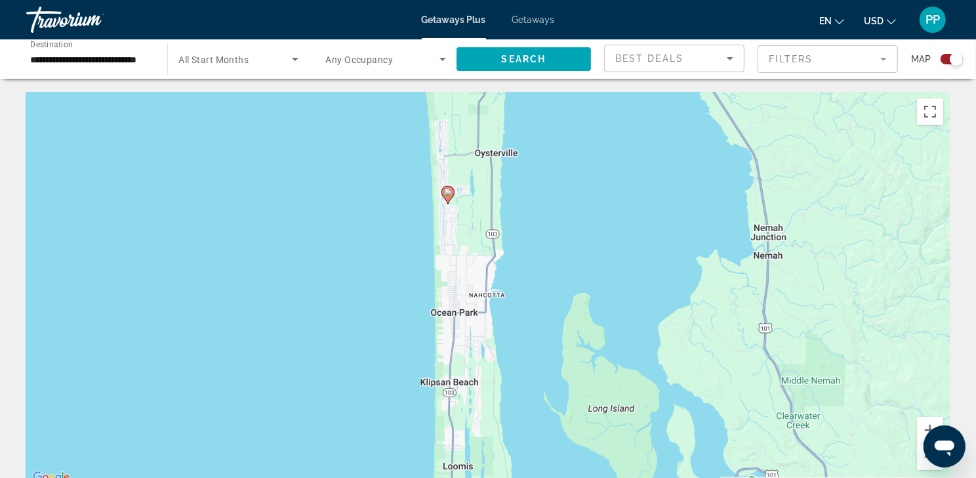
drag, startPoint x: 528, startPoint y: 195, endPoint x: 491, endPoint y: 439, distance: 247.5
click at [491, 439] on div "To activate drag with keyboard, press Alt + Enter. Once in keyboard drag state,…" at bounding box center [488, 289] width 924 height 394
click at [447, 197] on image "Main content" at bounding box center [448, 193] width 8 height 8
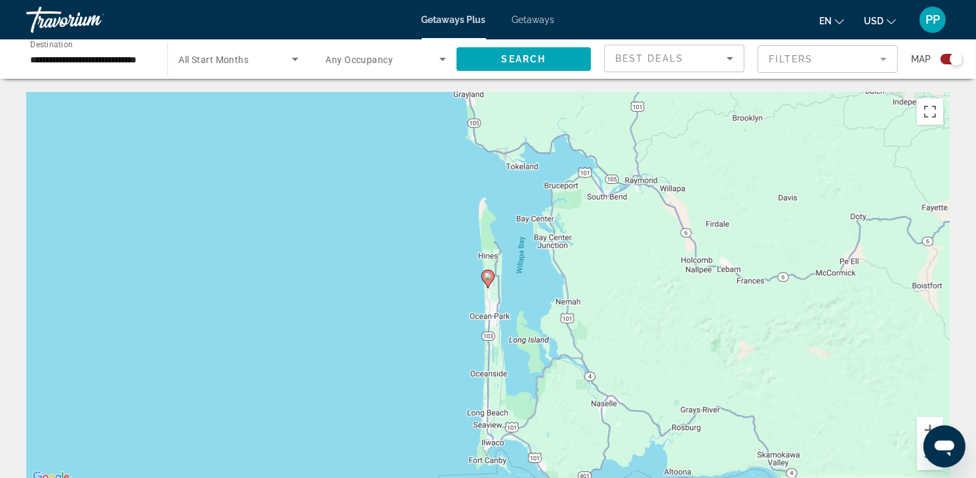
click at [489, 285] on icon "Main content" at bounding box center [488, 278] width 12 height 17
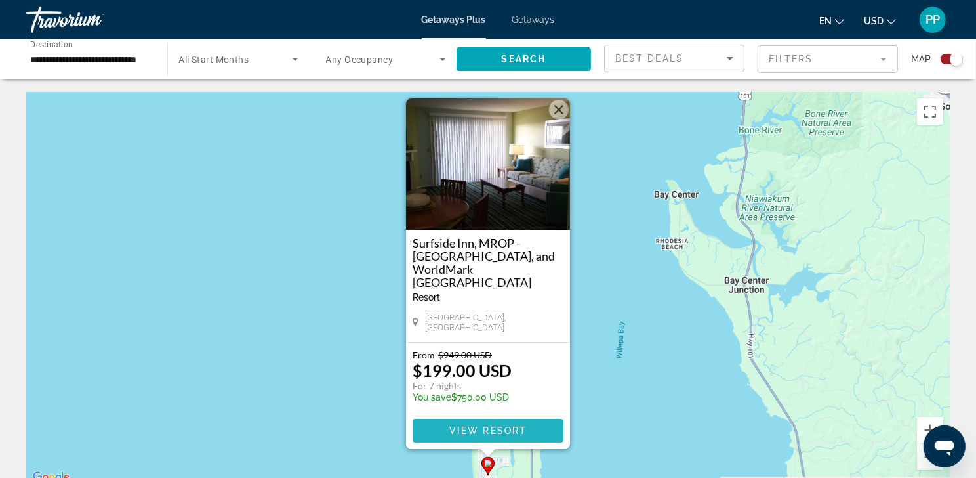
click at [483, 436] on span "View Resort" at bounding box center [487, 430] width 77 height 10
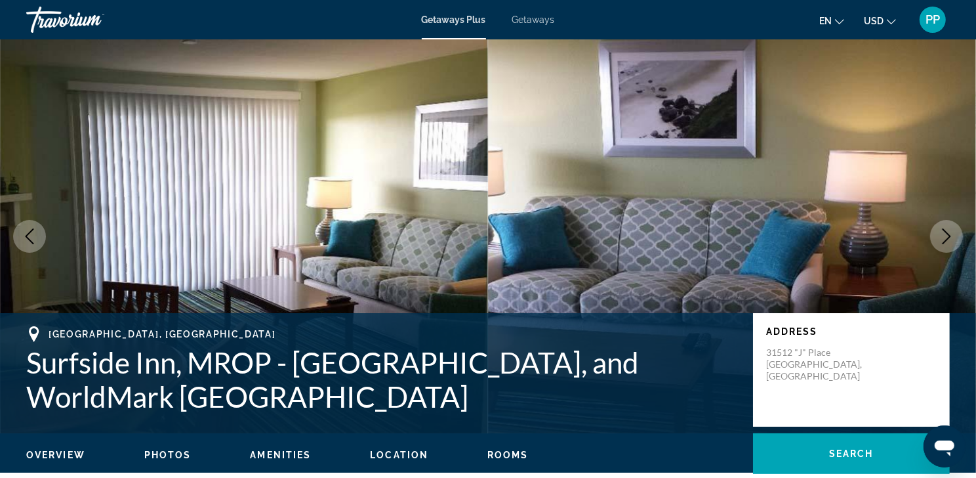
click at [939, 244] on icon "Next image" at bounding box center [947, 236] width 16 height 16
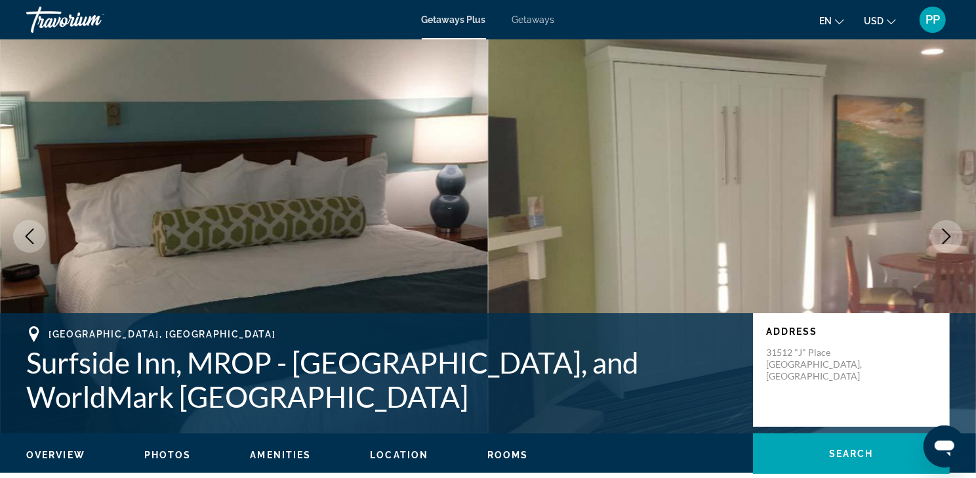
click at [939, 244] on icon "Next image" at bounding box center [947, 236] width 16 height 16
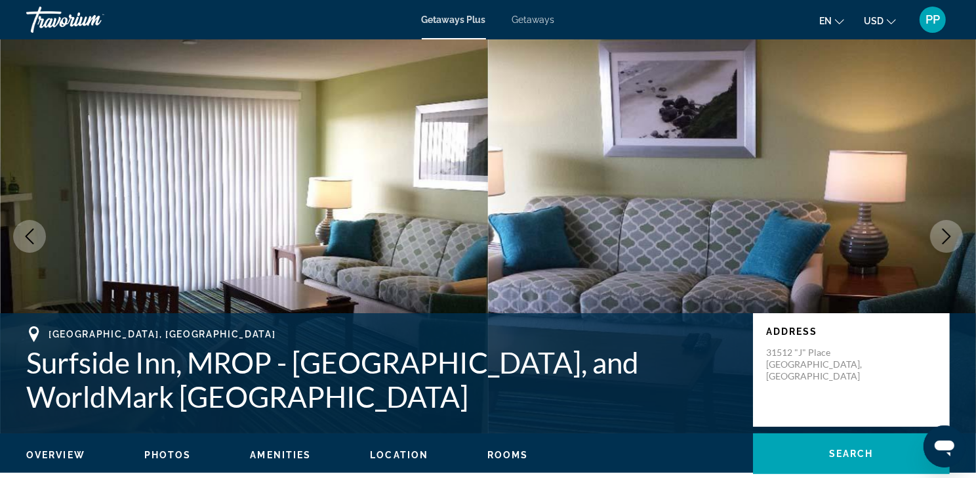
click at [939, 244] on icon "Next image" at bounding box center [947, 236] width 16 height 16
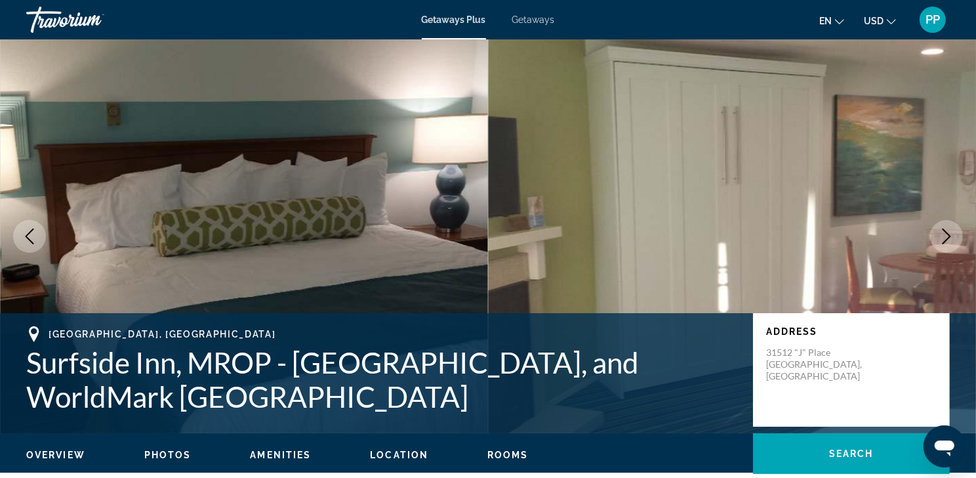
click at [939, 244] on icon "Next image" at bounding box center [947, 236] width 16 height 16
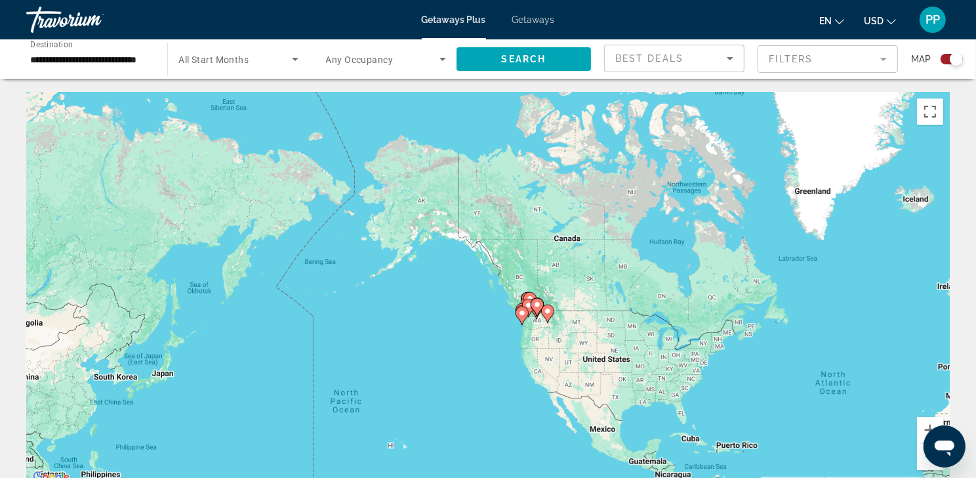
drag, startPoint x: 178, startPoint y: 219, endPoint x: 565, endPoint y: 334, distance: 403.0
click at [565, 334] on div "To activate drag with keyboard, press Alt + Enter. Once in keyboard drag state,…" at bounding box center [488, 289] width 924 height 394
click at [533, 327] on div "To activate drag with keyboard, press Alt + Enter. Once in keyboard drag state,…" at bounding box center [488, 289] width 924 height 394
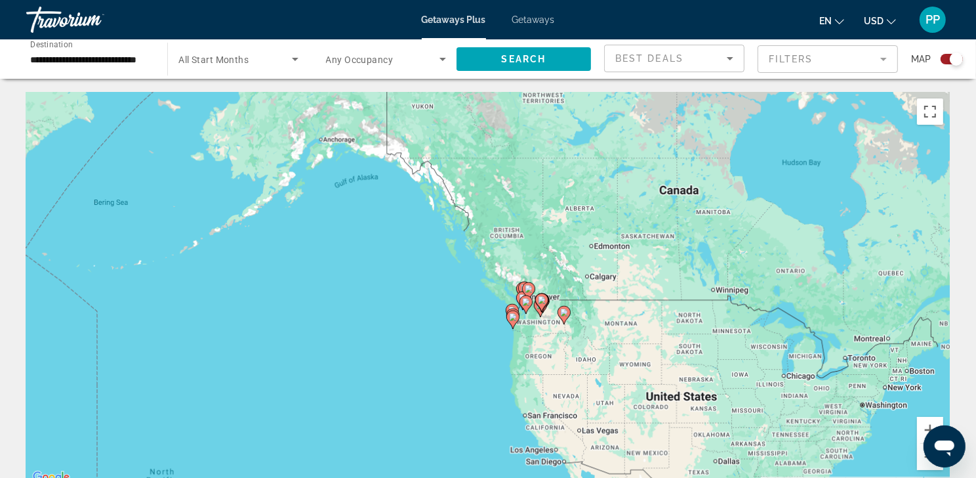
click at [533, 327] on div "To activate drag with keyboard, press Alt + Enter. Once in keyboard drag state,…" at bounding box center [488, 289] width 924 height 394
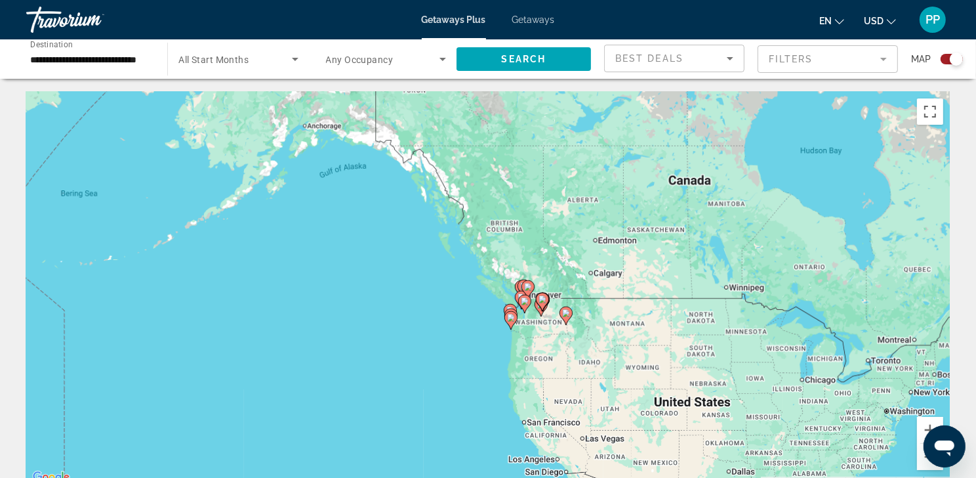
click at [533, 327] on div "To activate drag with keyboard, press Alt + Enter. Once in keyboard drag state,…" at bounding box center [488, 289] width 924 height 394
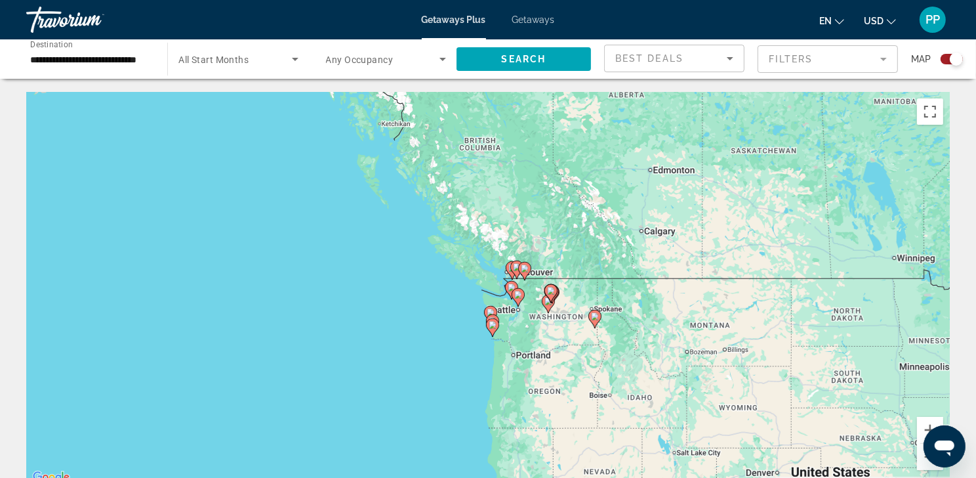
click at [533, 327] on div "To activate drag with keyboard, press Alt + Enter. Once in keyboard drag state,…" at bounding box center [488, 289] width 924 height 394
click at [523, 324] on div "To activate drag with keyboard, press Alt + Enter. Once in keyboard drag state,…" at bounding box center [488, 289] width 924 height 394
click at [510, 291] on image "Main content" at bounding box center [512, 287] width 8 height 8
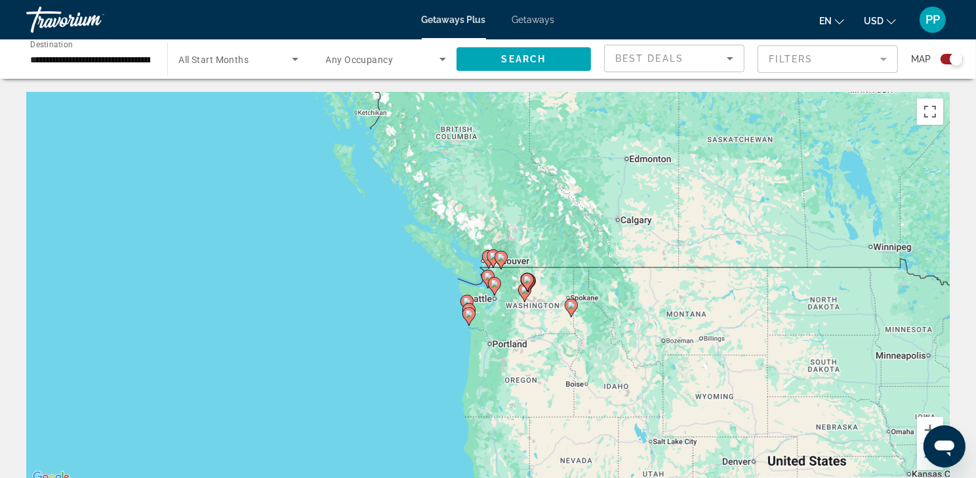
click at [495, 287] on image "Main content" at bounding box center [495, 283] width 8 height 8
type input "**********"
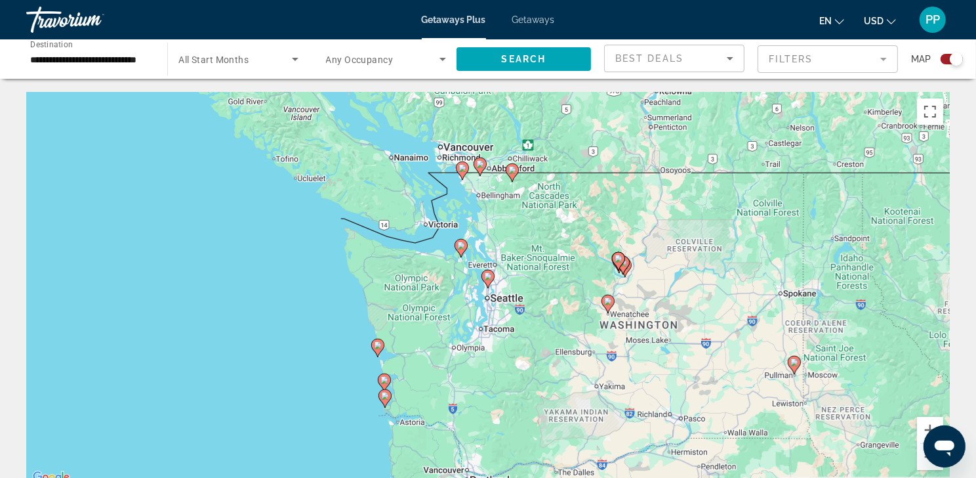
click at [462, 254] on icon "Main content" at bounding box center [461, 247] width 12 height 17
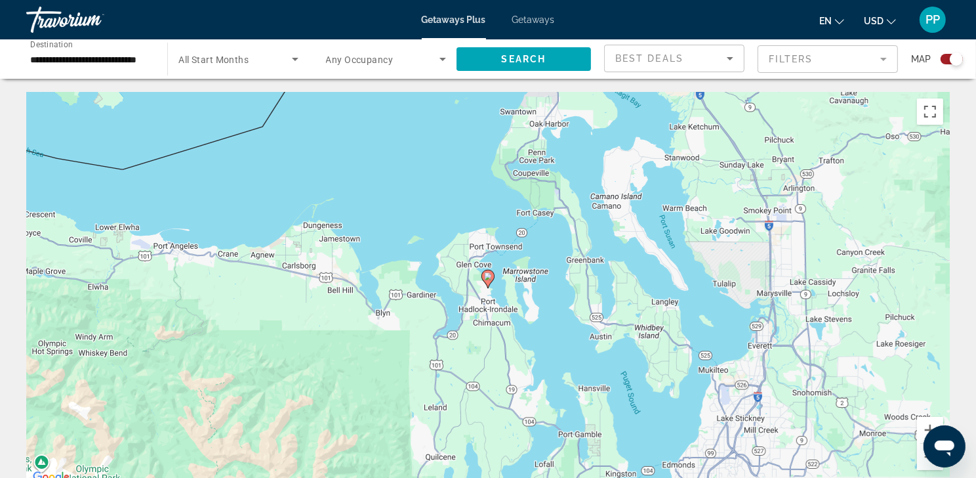
click at [486, 280] on image "Main content" at bounding box center [488, 276] width 8 height 8
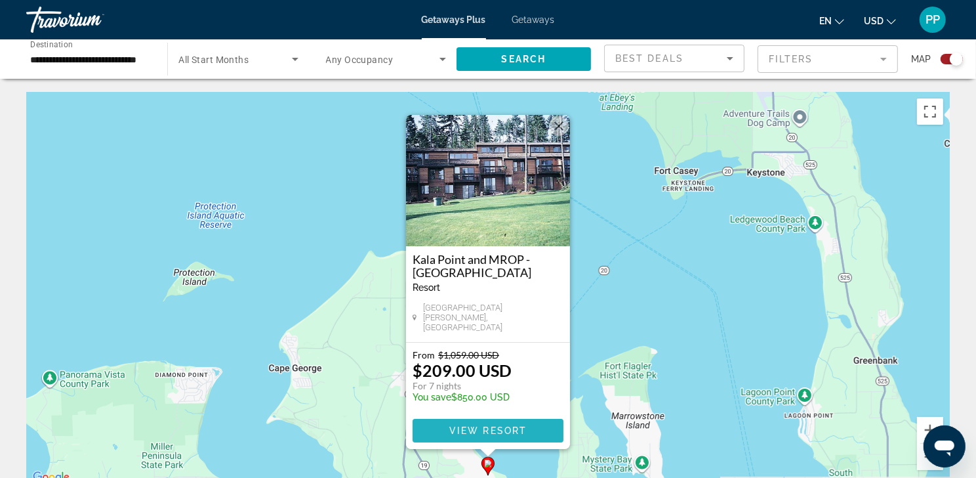
click at [496, 436] on span "View Resort" at bounding box center [487, 430] width 77 height 10
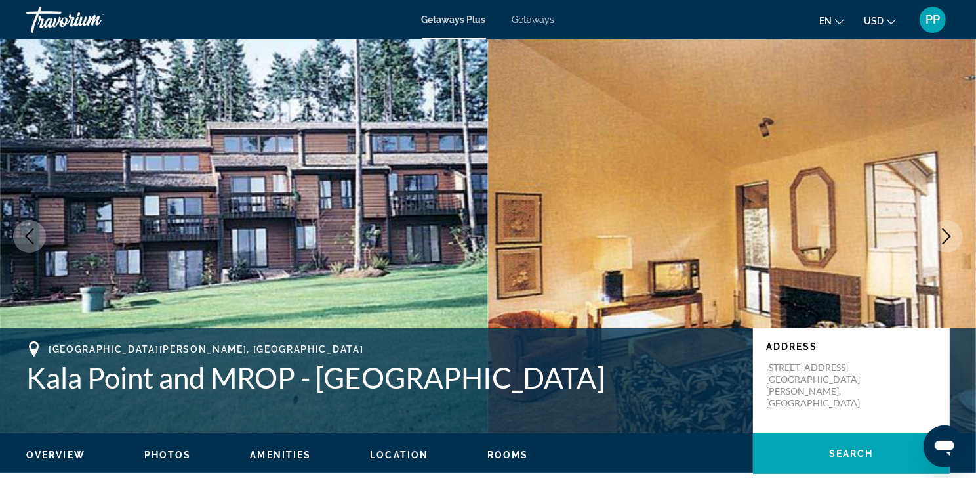
click at [947, 244] on icon "Next image" at bounding box center [947, 236] width 16 height 16
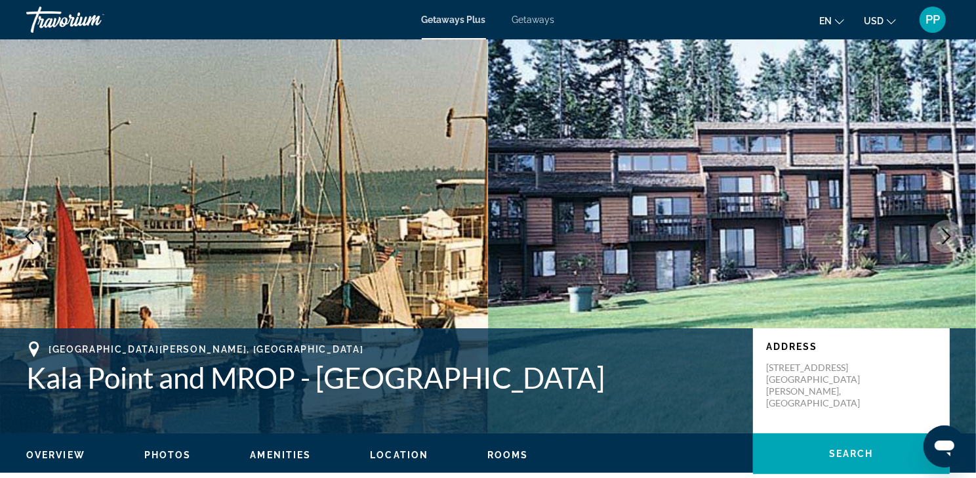
click at [947, 244] on icon "Next image" at bounding box center [947, 236] width 16 height 16
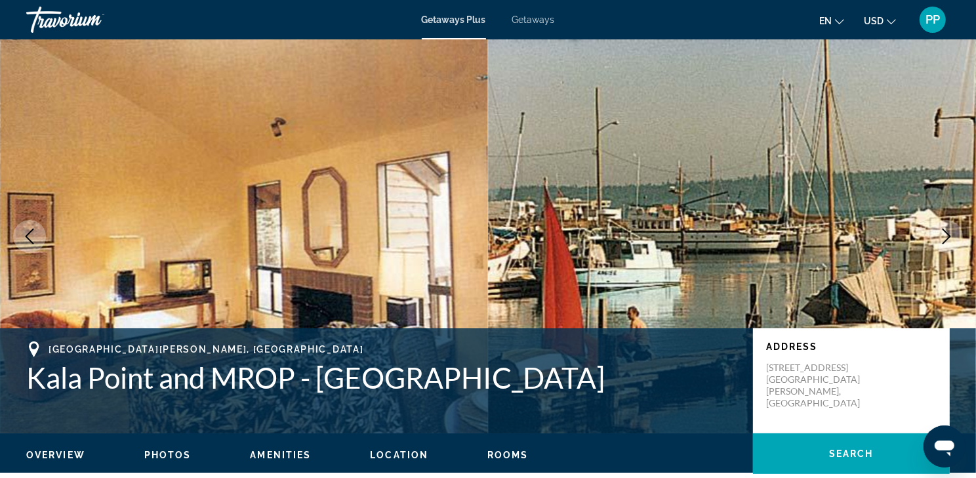
click at [947, 244] on icon "Next image" at bounding box center [947, 236] width 16 height 16
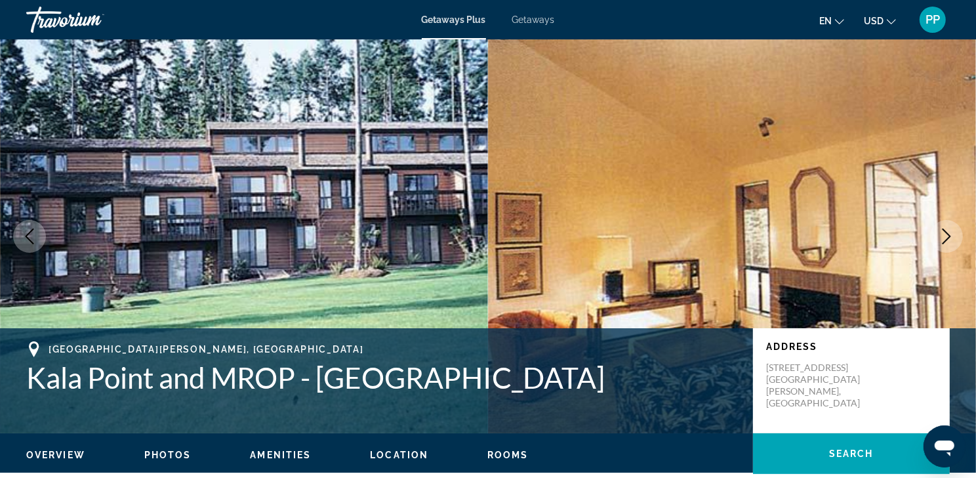
click at [947, 244] on icon "Next image" at bounding box center [947, 236] width 16 height 16
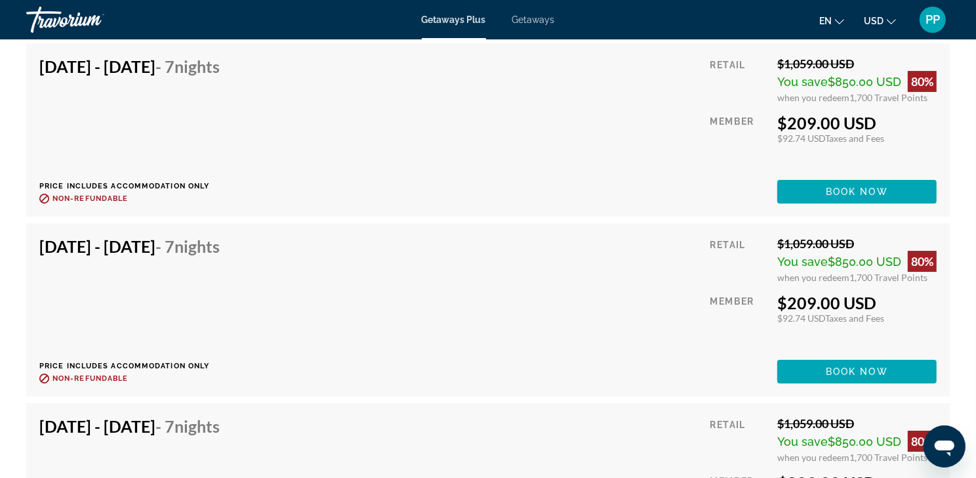
scroll to position [4256, 0]
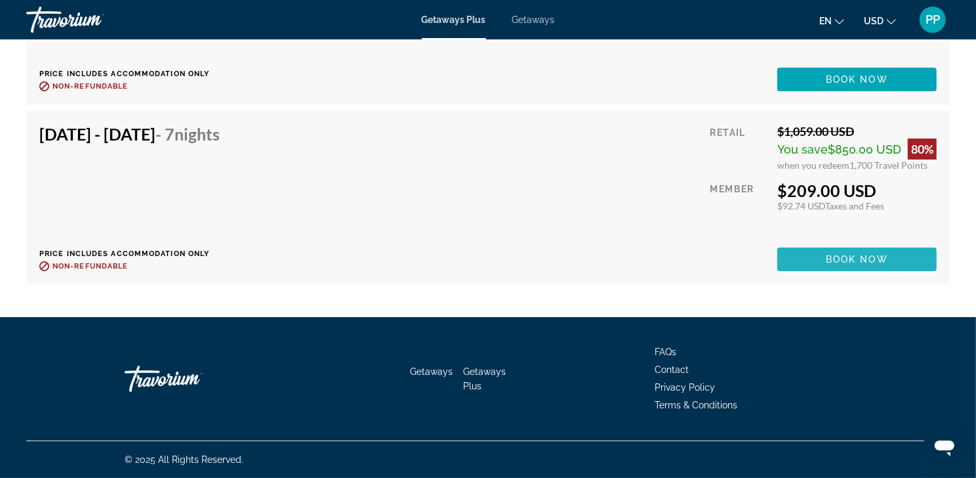
click at [856, 254] on span "Book now" at bounding box center [857, 259] width 62 height 10
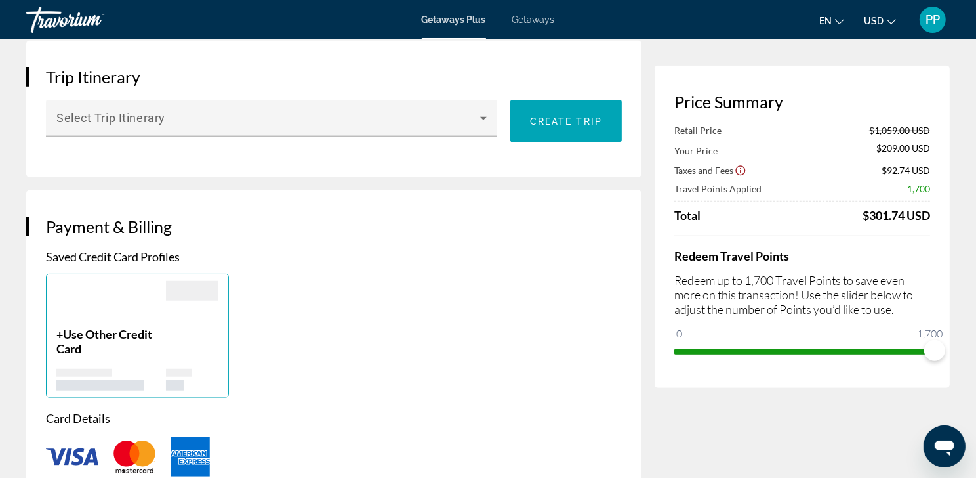
scroll to position [49, 0]
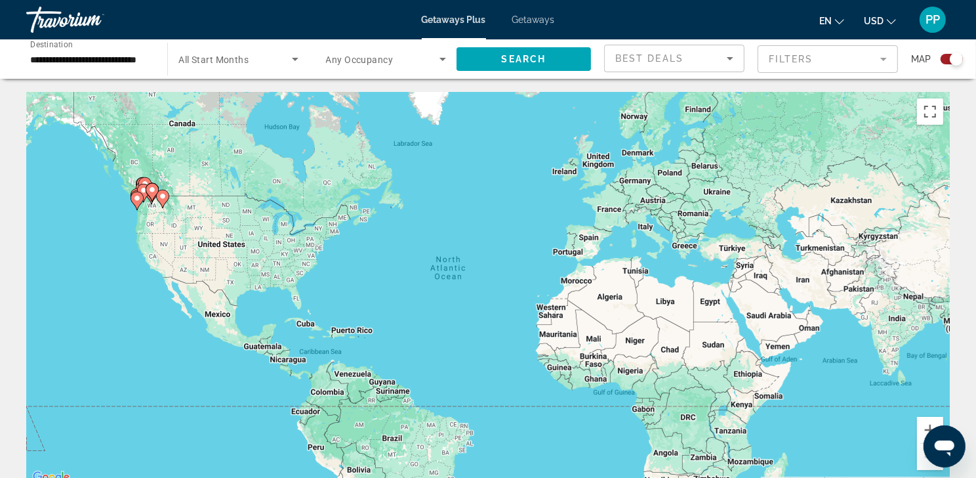
click at [541, 20] on span "Getaways" at bounding box center [533, 19] width 43 height 10
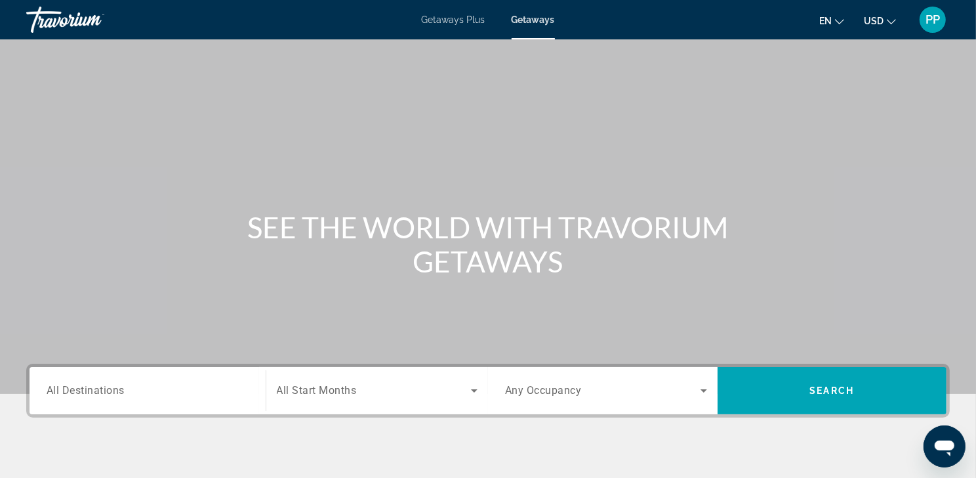
click at [68, 396] on span "All Destinations" at bounding box center [86, 390] width 78 height 12
click at [68, 399] on input "Destination All Destinations" at bounding box center [148, 391] width 202 height 16
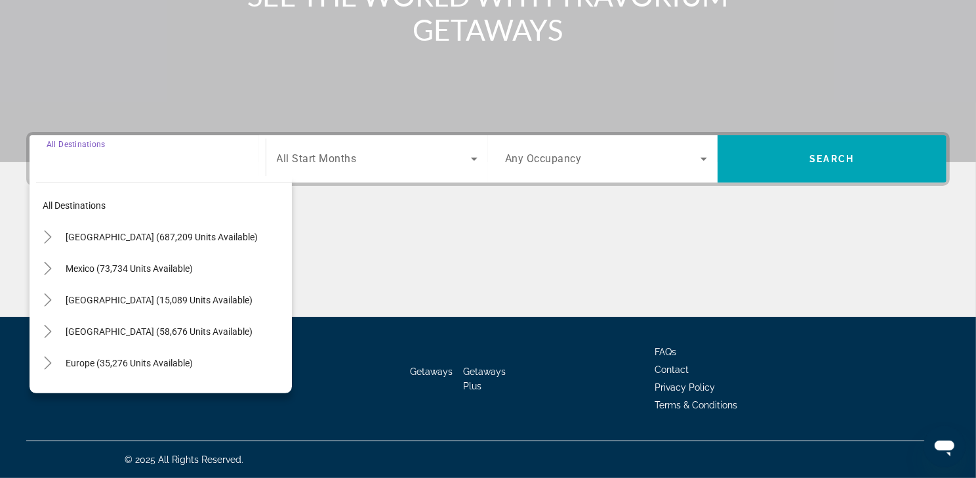
scroll to position [270, 0]
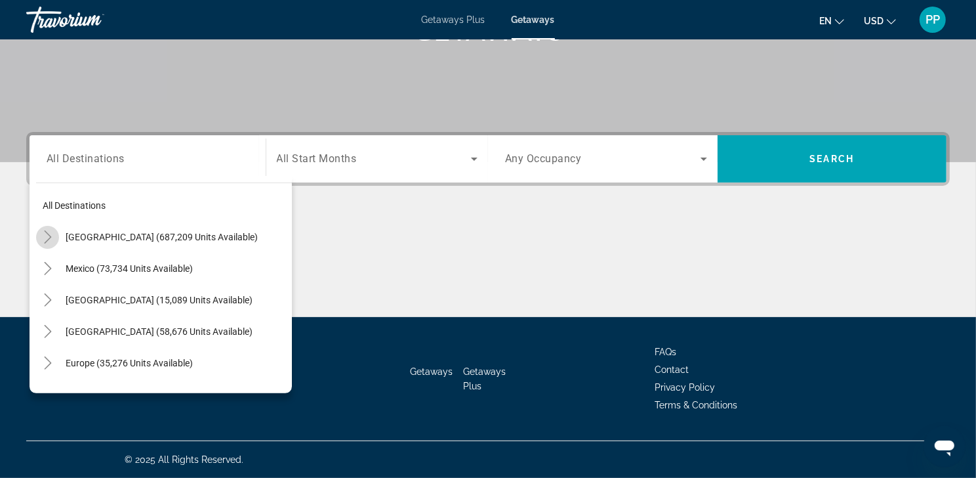
click at [54, 230] on icon "Toggle United States (687,209 units available)" at bounding box center [47, 236] width 13 height 13
click at [51, 230] on icon "Toggle United States (687,209 units available)" at bounding box center [47, 236] width 13 height 13
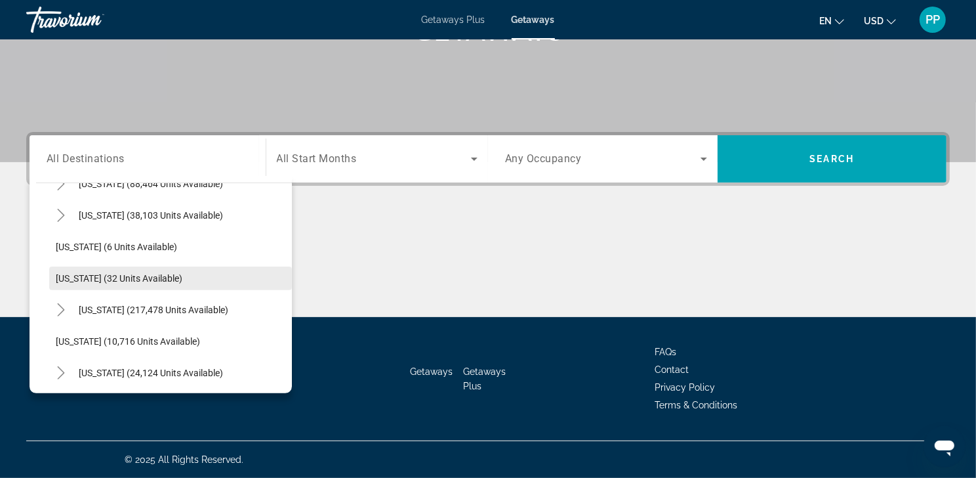
scroll to position [169, 0]
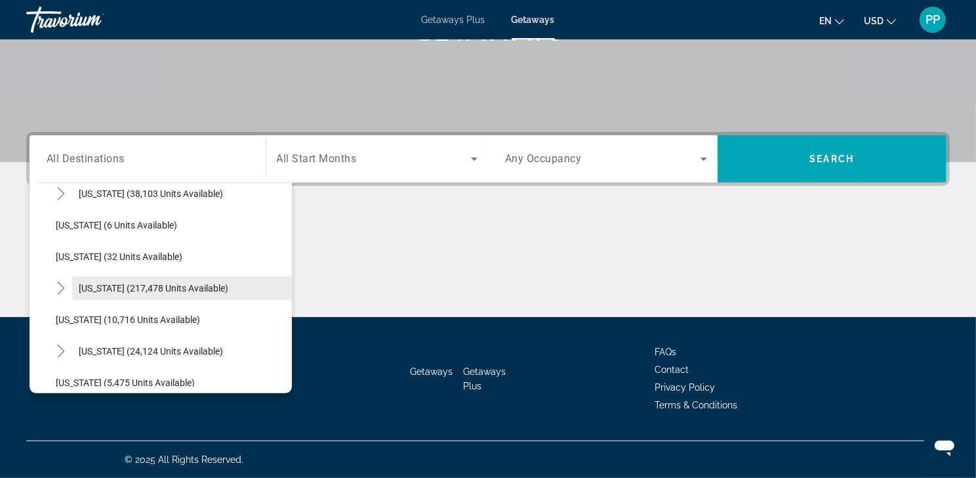
click at [111, 283] on span "Florida (217,478 units available)" at bounding box center [154, 288] width 150 height 10
type input "**********"
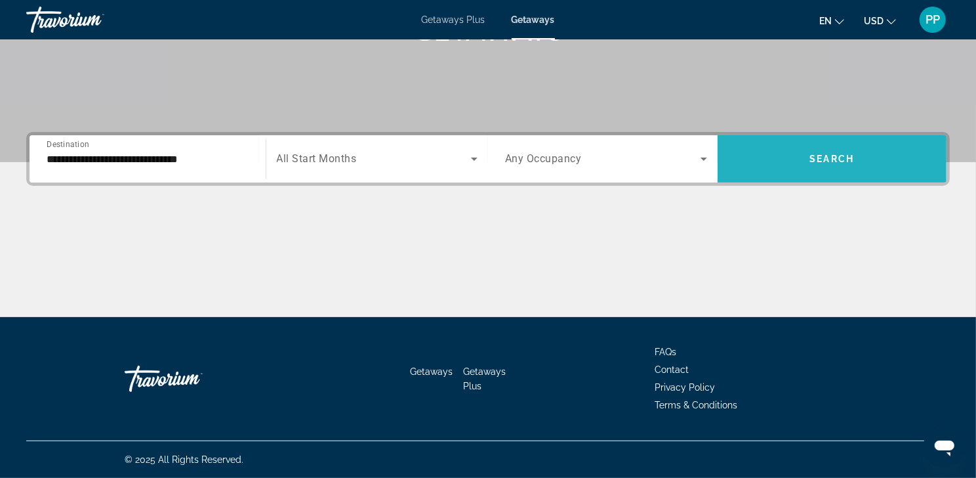
click at [849, 154] on span "Search widget" at bounding box center [833, 158] width 230 height 31
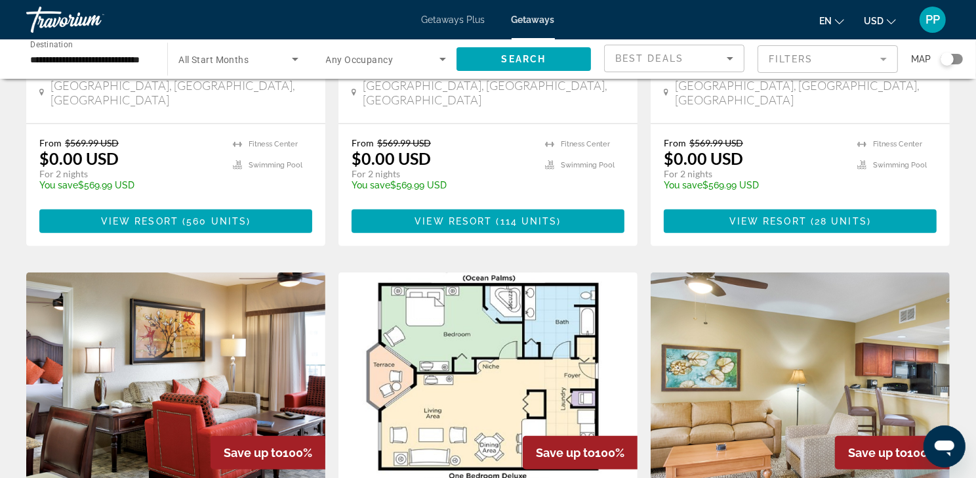
scroll to position [1002, 0]
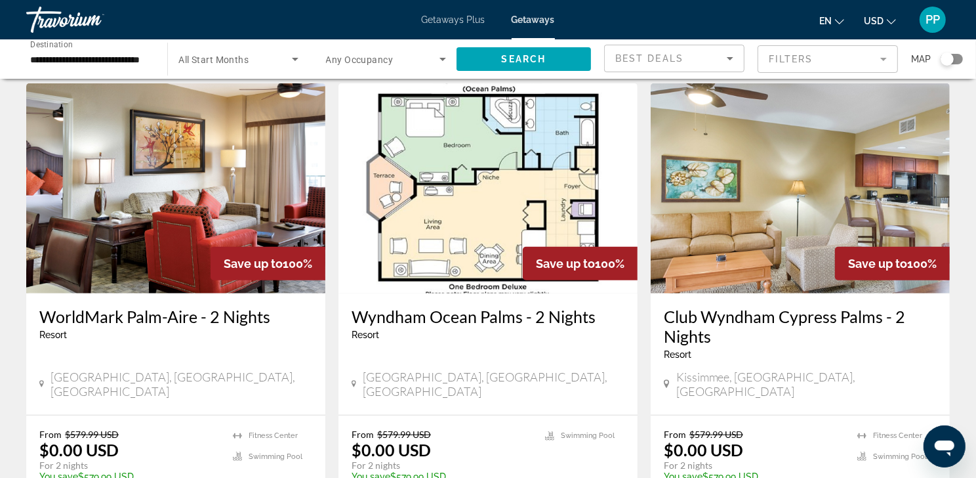
click at [473, 24] on span "Getaways Plus" at bounding box center [454, 19] width 64 height 10
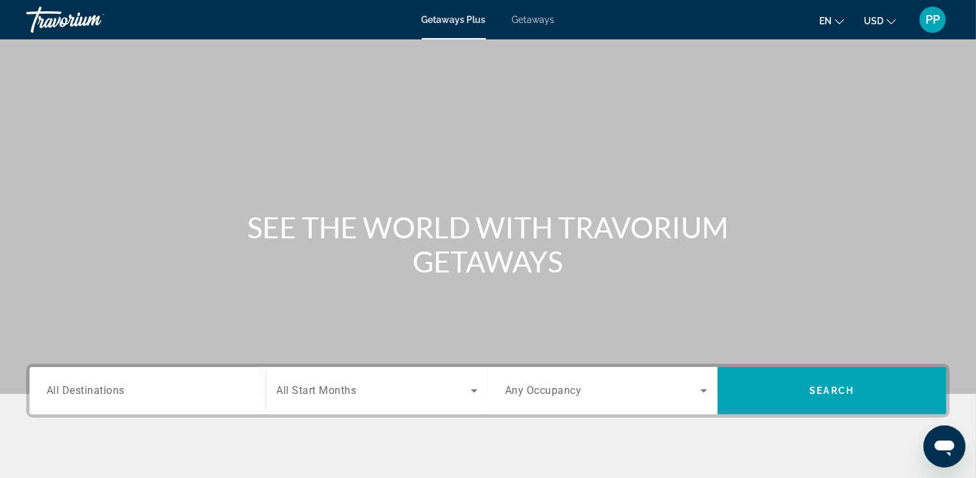
click at [106, 396] on span "All Destinations" at bounding box center [86, 390] width 78 height 12
click at [106, 399] on input "Destination All Destinations" at bounding box center [148, 391] width 202 height 16
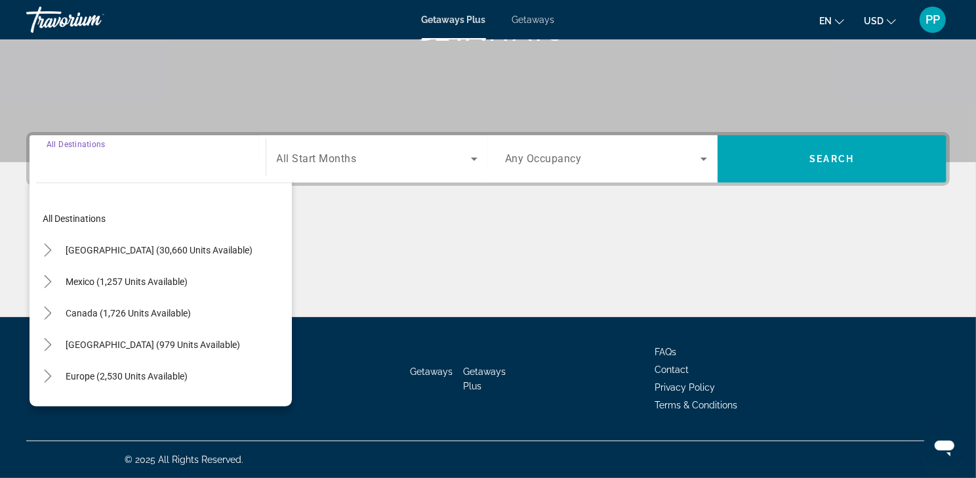
scroll to position [270, 0]
click at [47, 243] on icon "Toggle United States (30,660 units available)" at bounding box center [47, 249] width 13 height 13
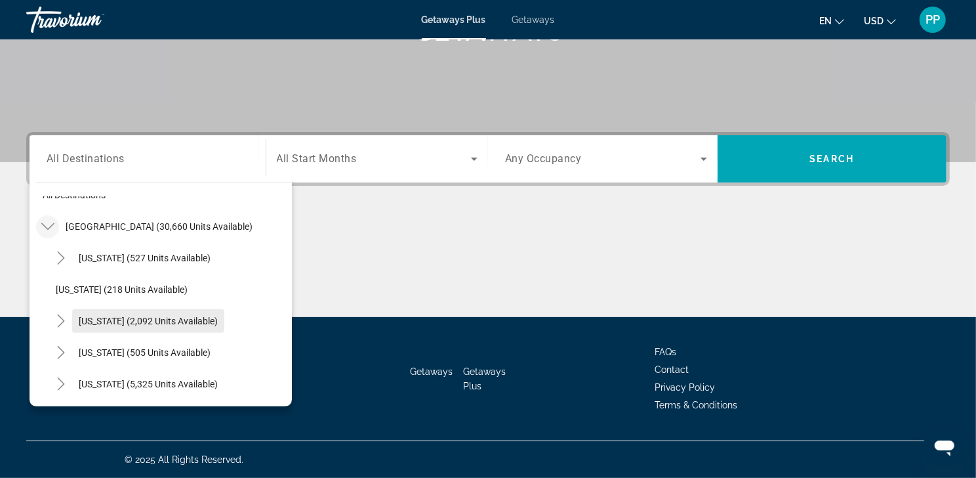
scroll to position [127, 0]
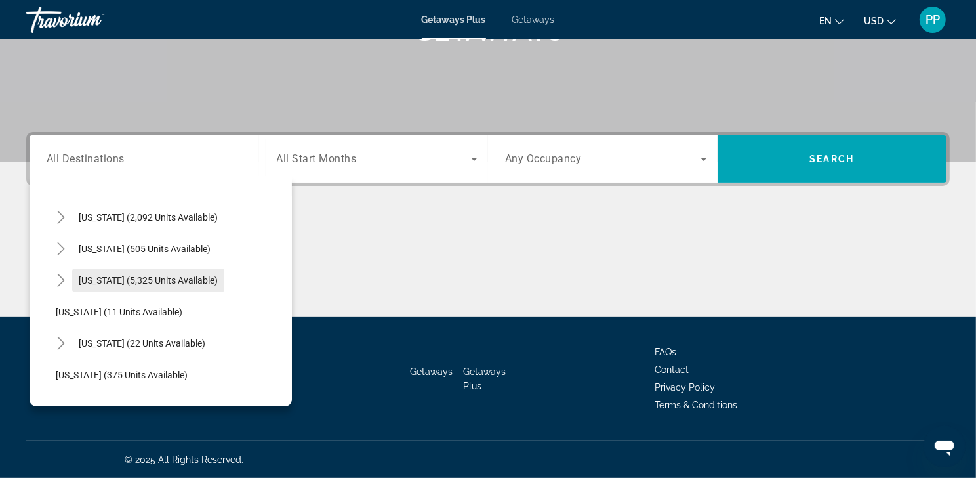
click at [119, 275] on span "Florida (5,325 units available)" at bounding box center [148, 280] width 139 height 10
type input "**********"
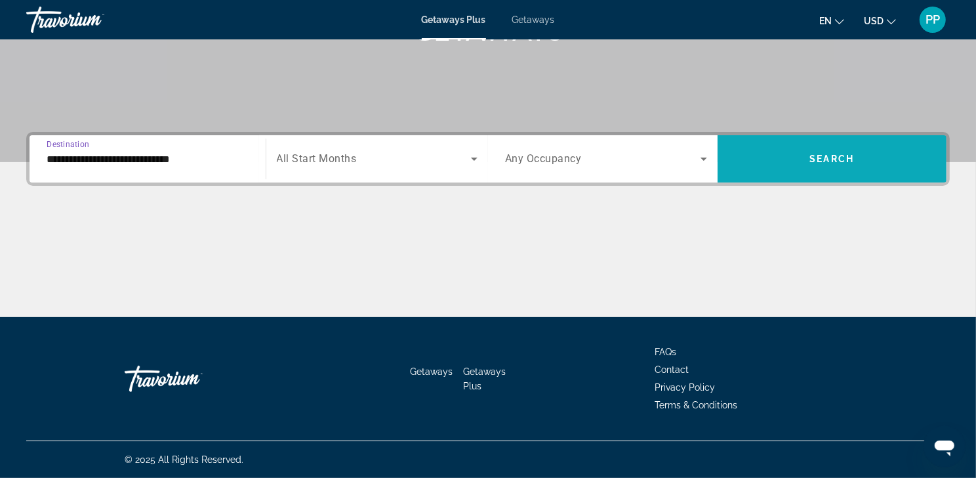
click at [851, 150] on span "Search widget" at bounding box center [833, 158] width 230 height 31
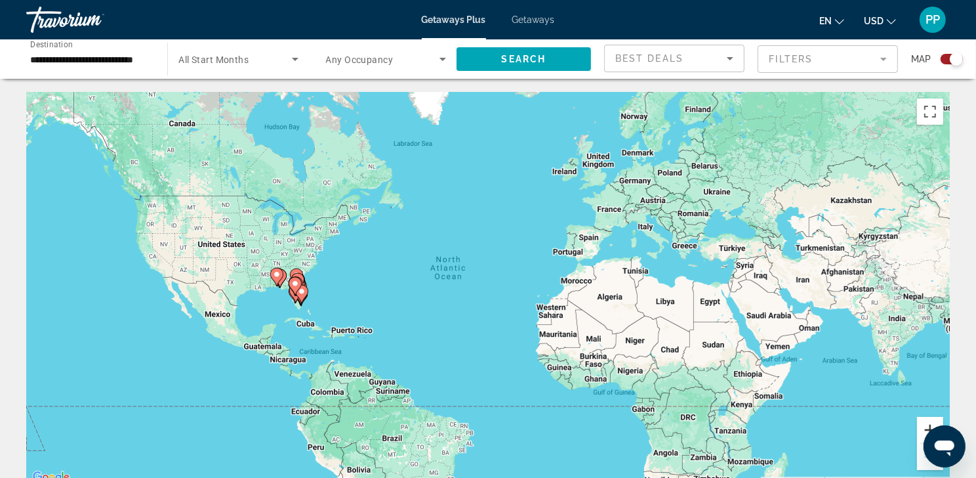
click at [925, 427] on button "Zoom in" at bounding box center [930, 430] width 26 height 26
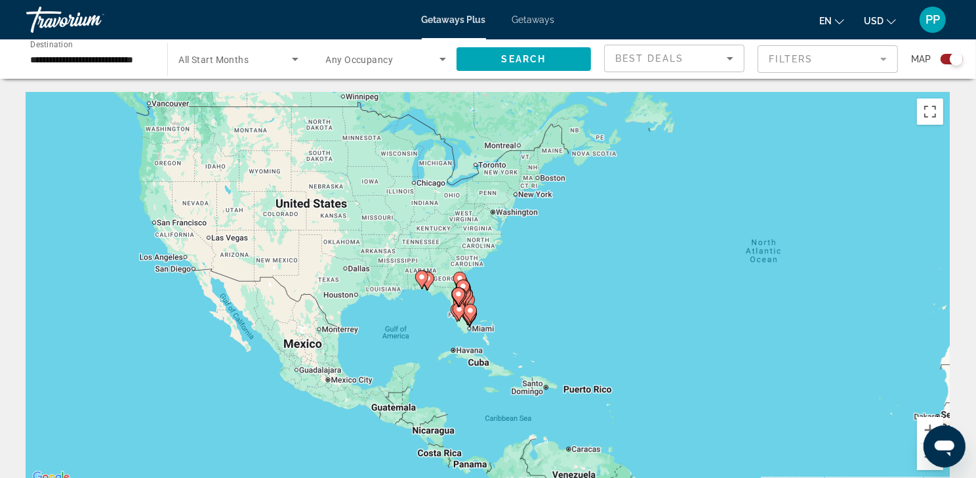
drag, startPoint x: 267, startPoint y: 357, endPoint x: 624, endPoint y: 361, distance: 357.5
click at [624, 361] on div "To activate drag with keyboard, press Alt + Enter. Once in keyboard drag state,…" at bounding box center [488, 289] width 924 height 394
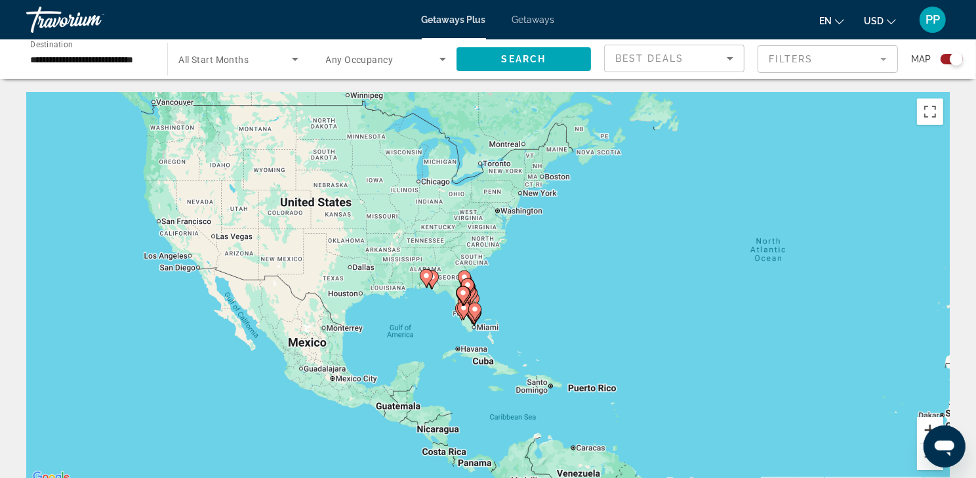
click at [921, 430] on button "Zoom in" at bounding box center [930, 430] width 26 height 26
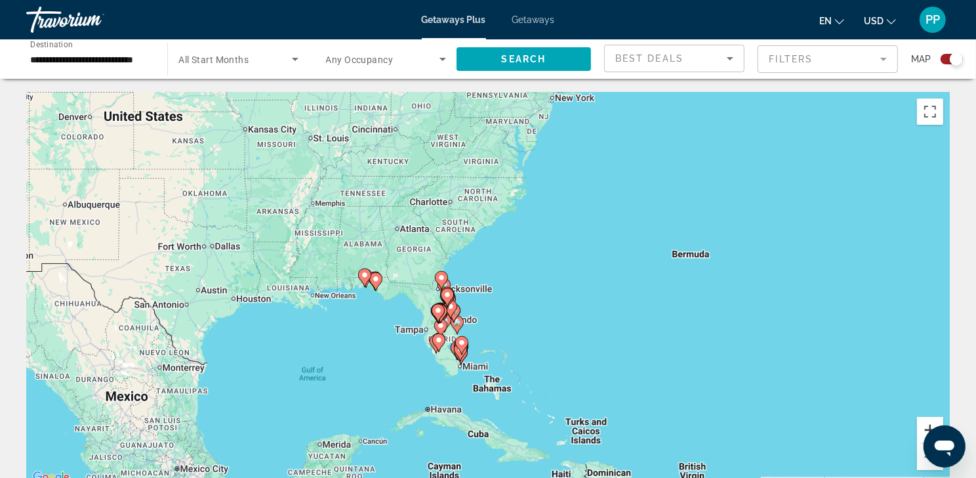
click at [920, 430] on button "Zoom in" at bounding box center [930, 430] width 26 height 26
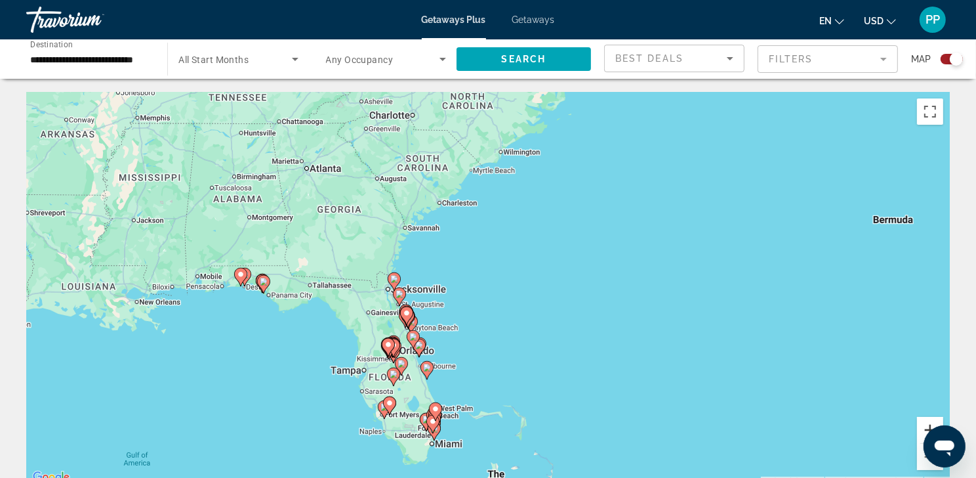
click at [919, 431] on button "Zoom in" at bounding box center [930, 430] width 26 height 26
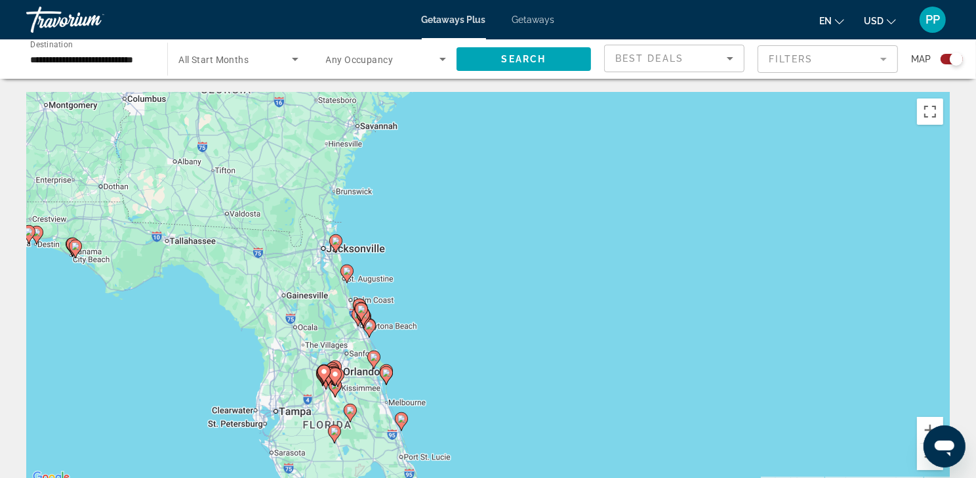
drag, startPoint x: 426, startPoint y: 386, endPoint x: 462, endPoint y: 344, distance: 55.4
click at [462, 344] on div "To activate drag with keyboard, press Alt + Enter. Once in keyboard drag state,…" at bounding box center [488, 289] width 924 height 394
click at [338, 250] on icon "Main content" at bounding box center [336, 243] width 12 height 17
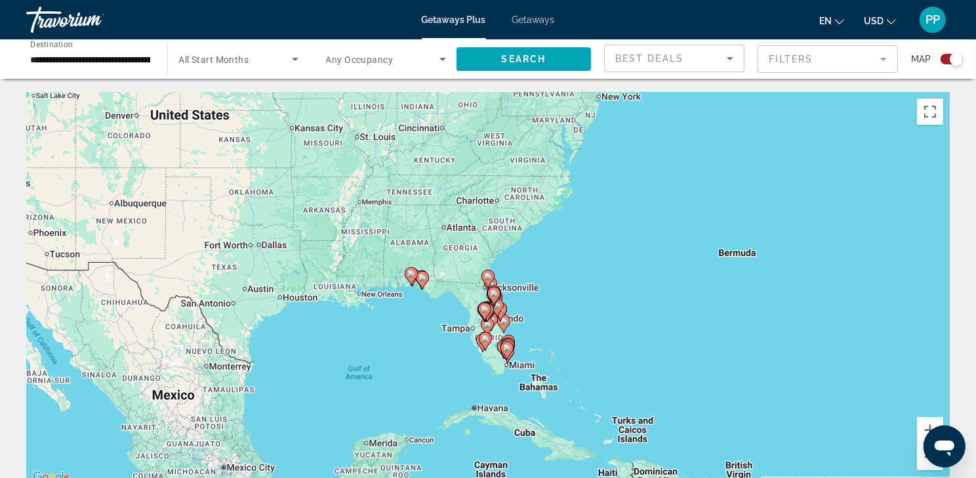
click at [485, 279] on image "Main content" at bounding box center [488, 276] width 8 height 8
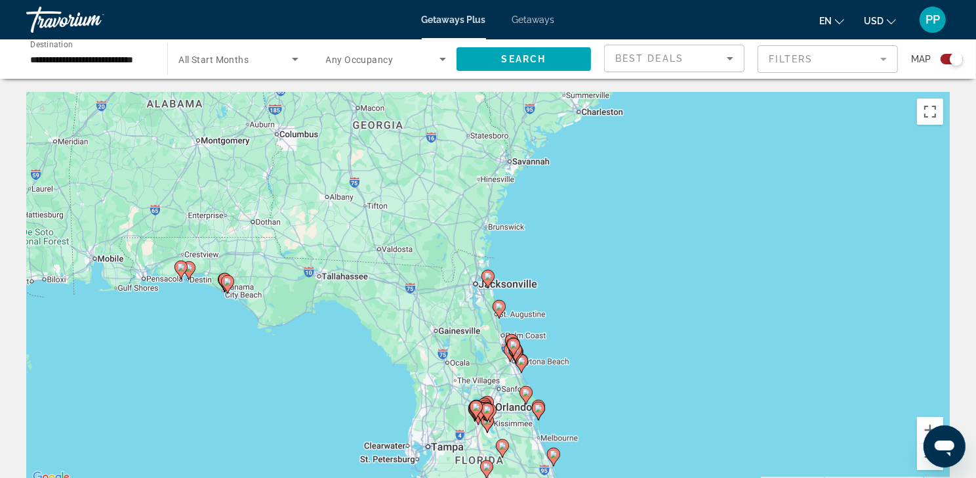
click at [489, 287] on icon "Main content" at bounding box center [488, 278] width 12 height 17
type input "**********"
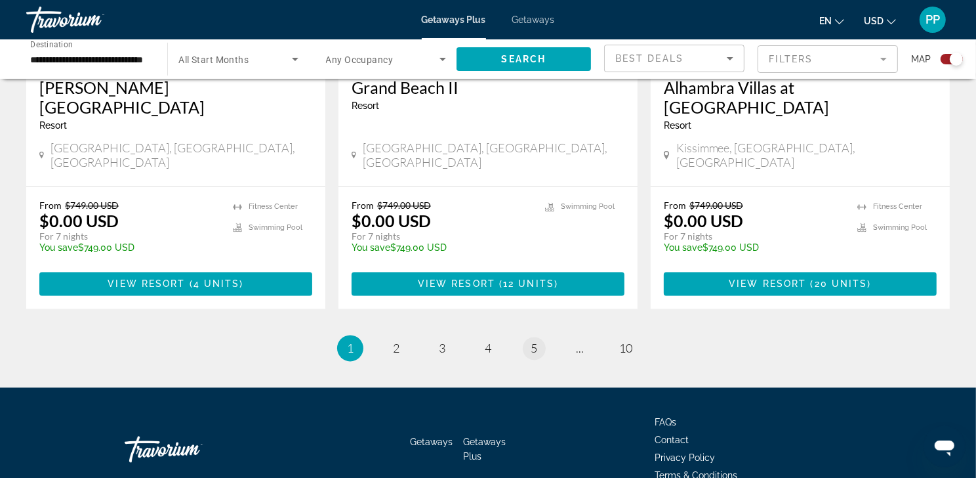
scroll to position [2161, 0]
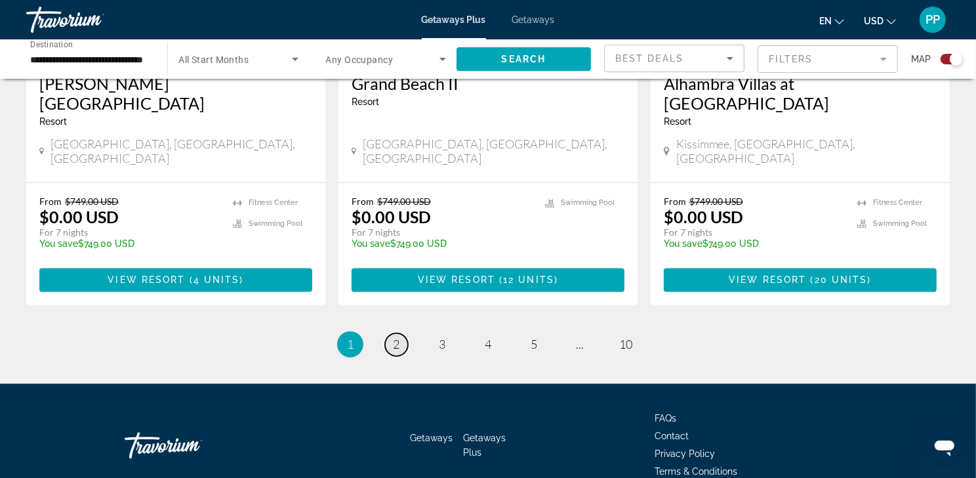
click at [393, 336] on span "2" at bounding box center [396, 343] width 7 height 14
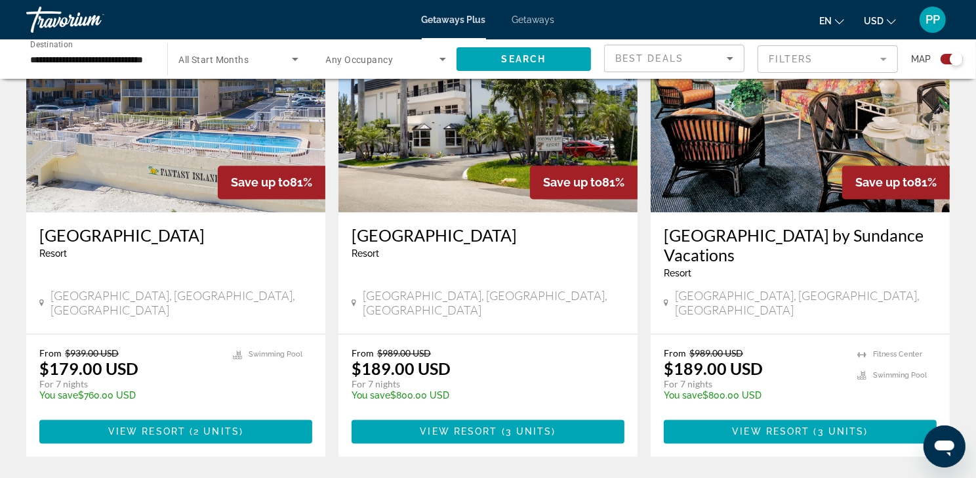
scroll to position [2170, 0]
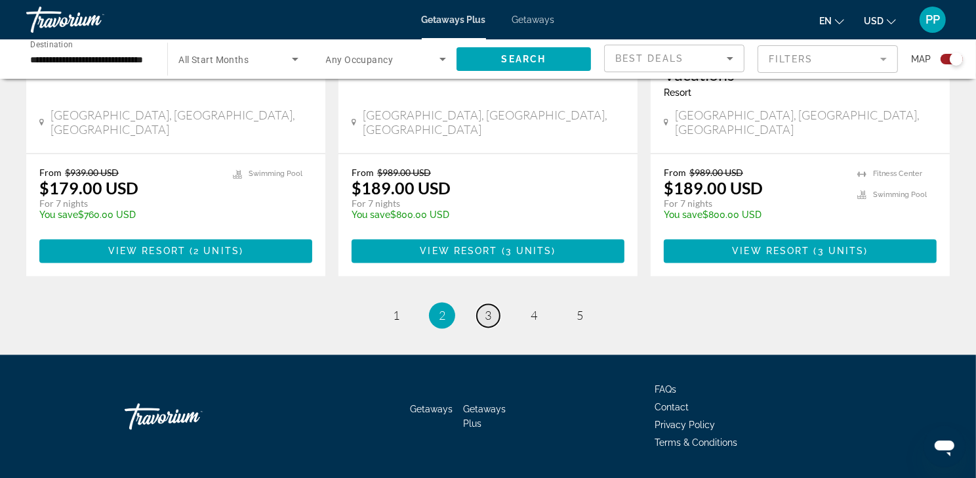
click at [493, 327] on link "page 3" at bounding box center [488, 315] width 23 height 23
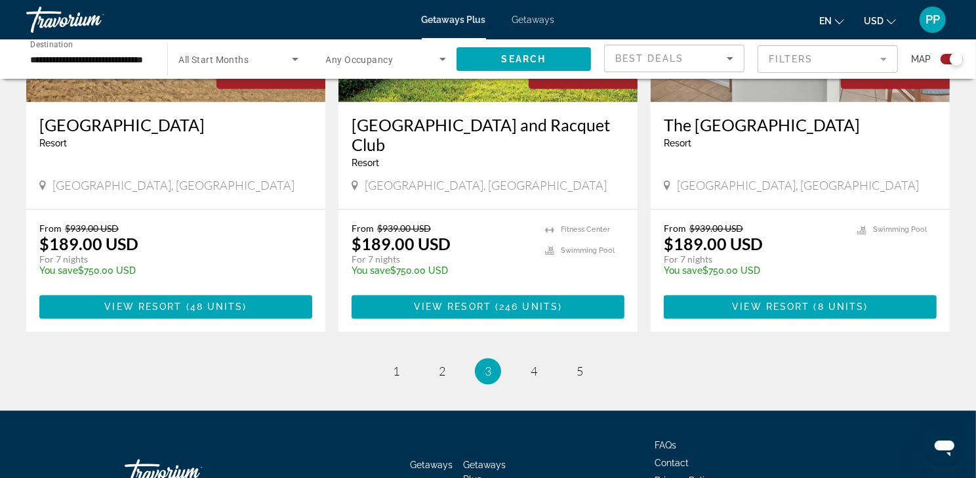
scroll to position [2156, 0]
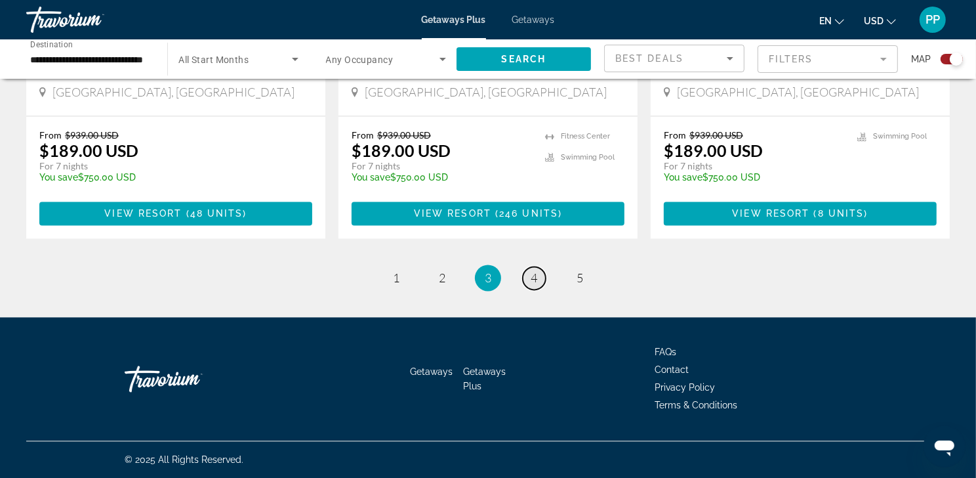
click at [540, 289] on link "page 4" at bounding box center [534, 277] width 23 height 23
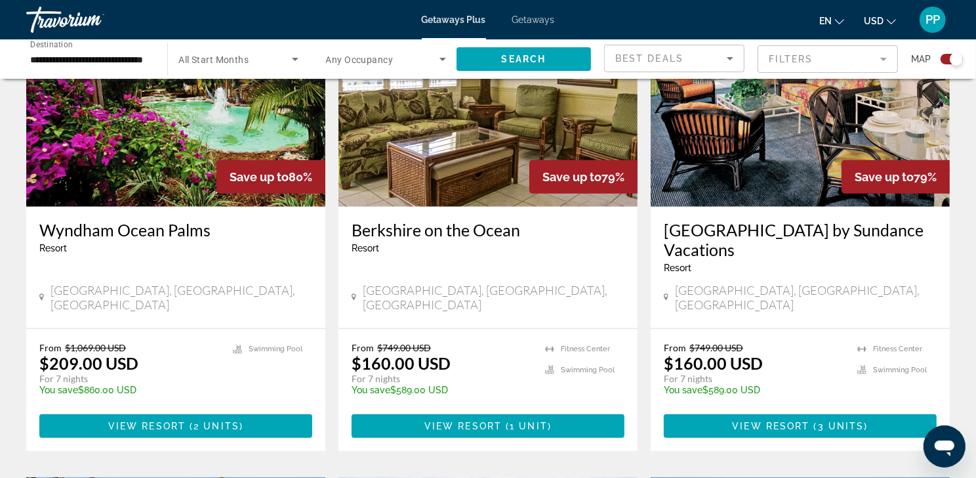
scroll to position [1009, 0]
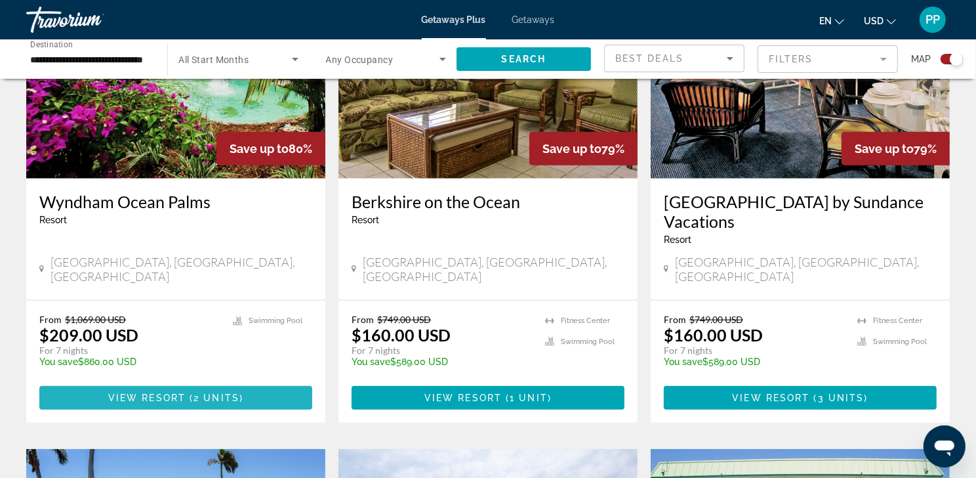
click at [213, 403] on span "2 units" at bounding box center [216, 397] width 46 height 10
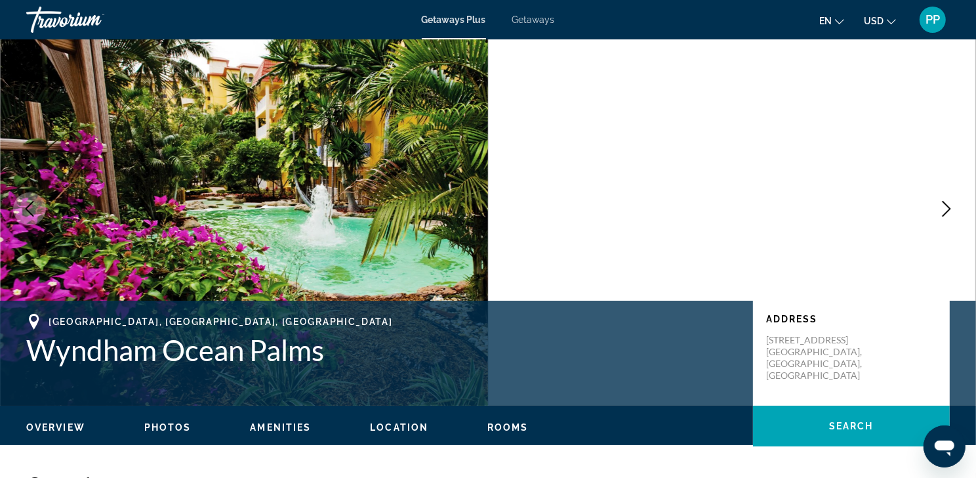
scroll to position [97, 0]
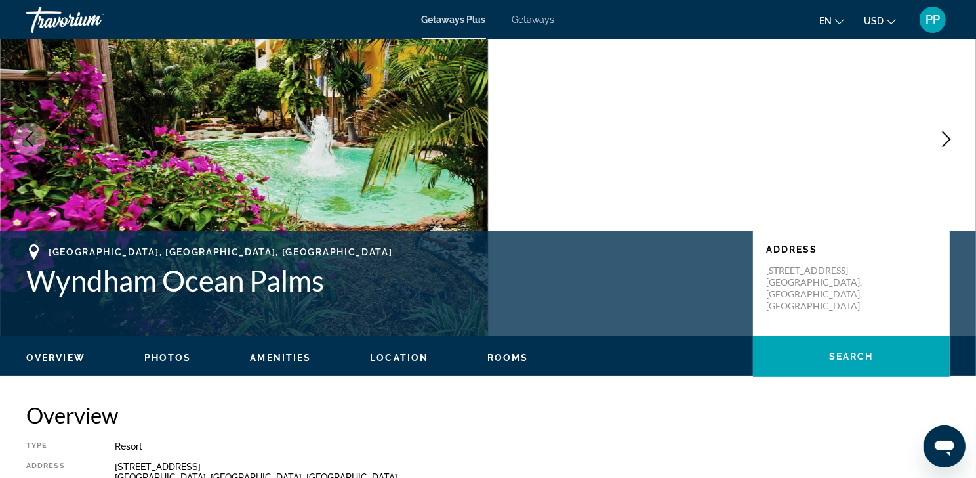
click at [947, 147] on icon "Next image" at bounding box center [947, 139] width 16 height 16
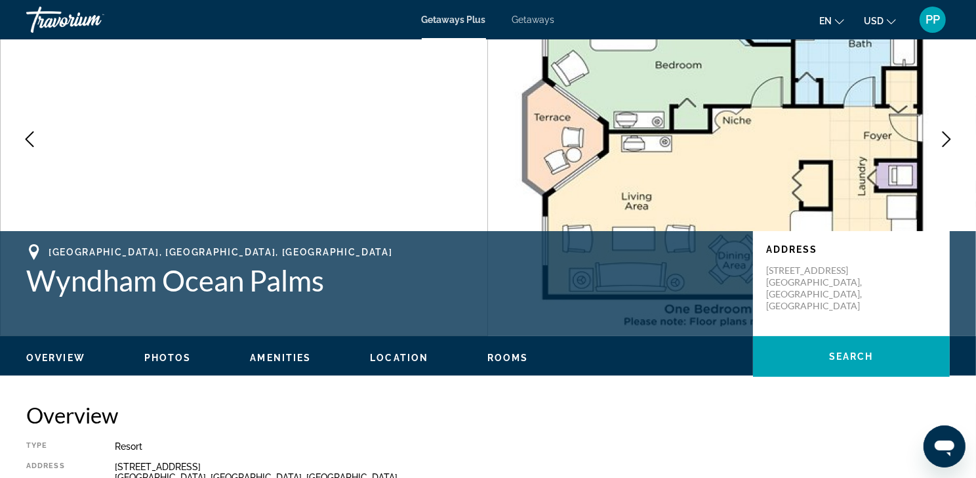
click at [947, 147] on icon "Next image" at bounding box center [947, 139] width 16 height 16
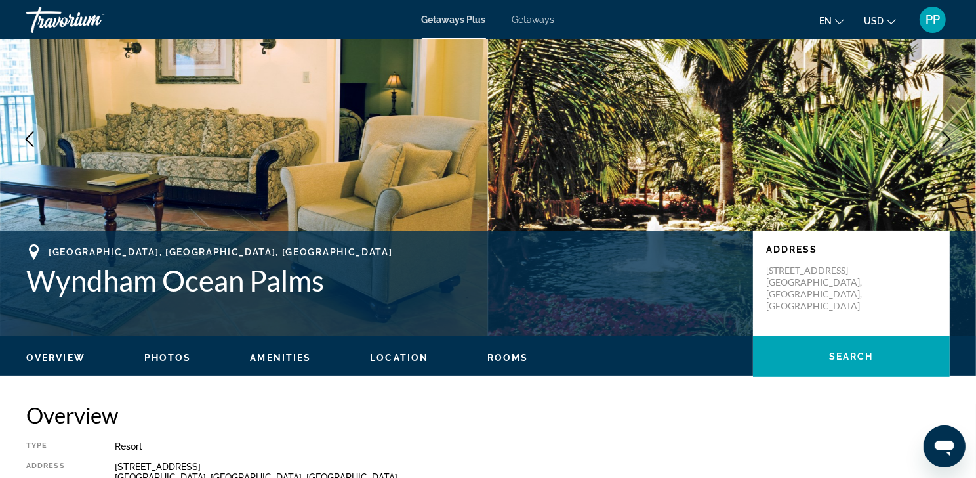
click at [947, 147] on icon "Next image" at bounding box center [947, 139] width 16 height 16
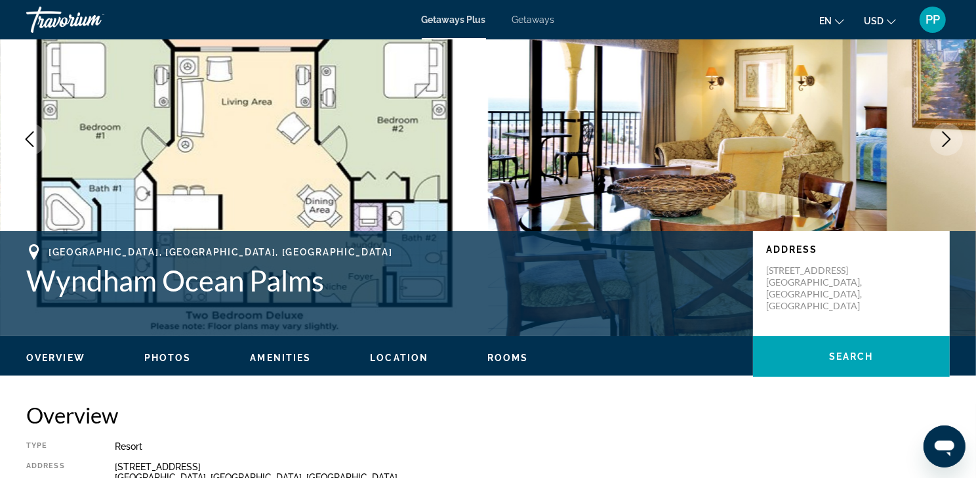
click at [947, 147] on icon "Next image" at bounding box center [947, 139] width 16 height 16
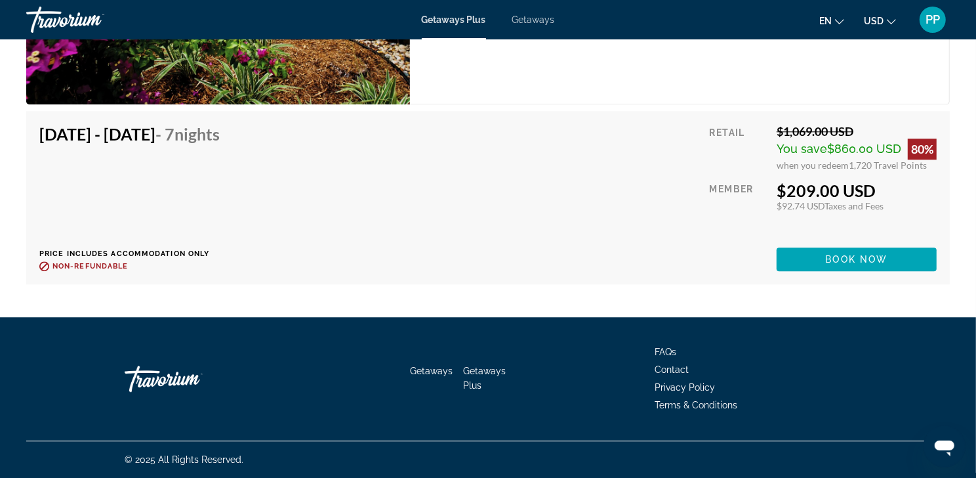
scroll to position [2720, 0]
click at [864, 264] on span "Book now" at bounding box center [857, 259] width 62 height 10
